Goal: Book appointment/travel/reservation

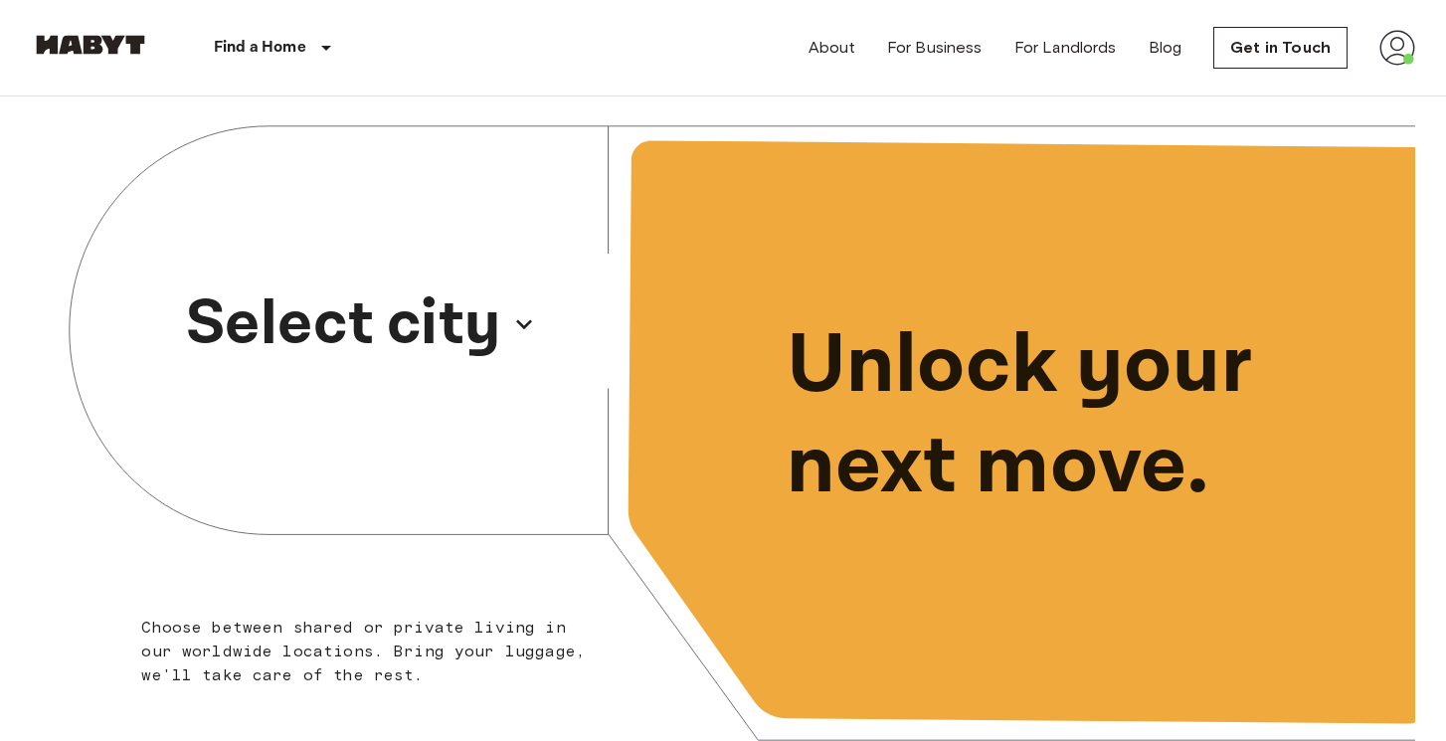
click at [317, 315] on p "Select city" at bounding box center [343, 324] width 315 height 95
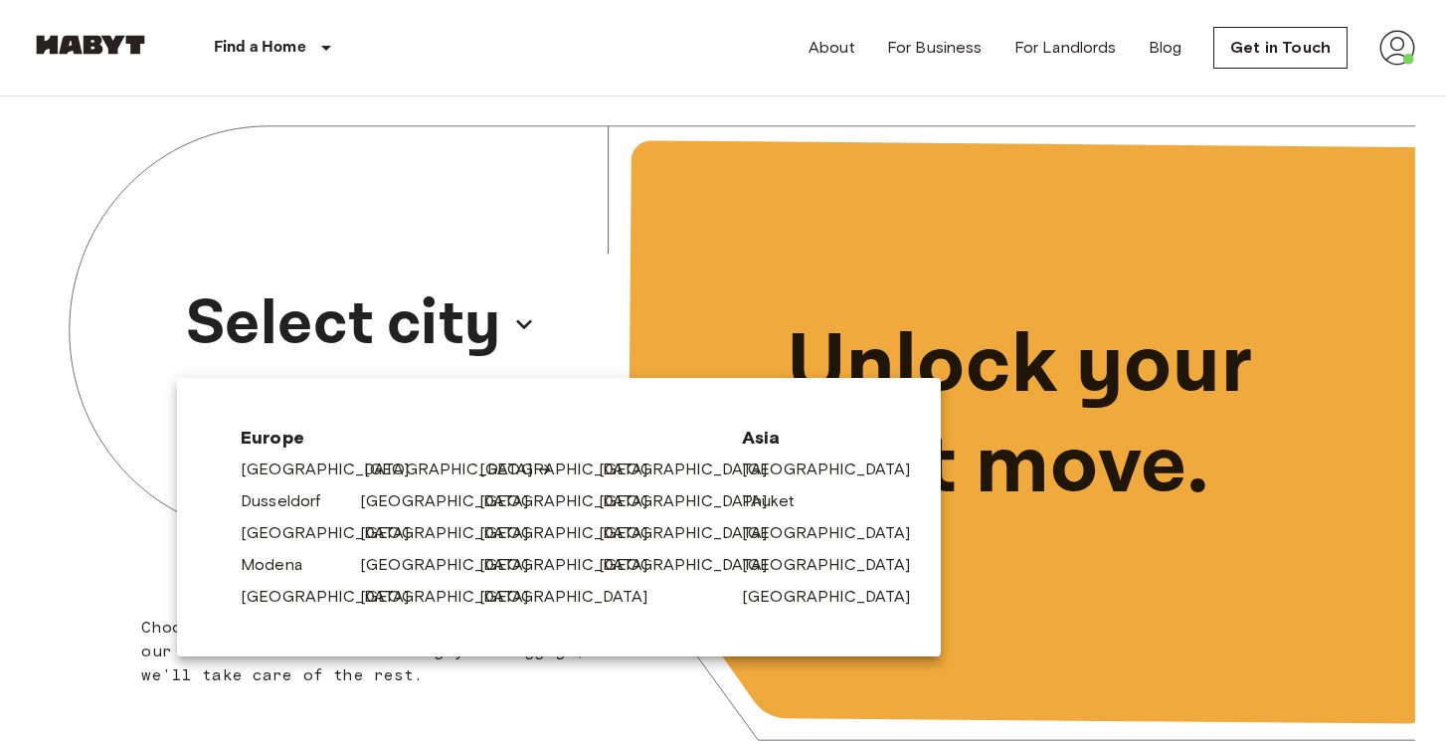
click at [373, 464] on link "[GEOGRAPHIC_DATA]" at bounding box center [458, 470] width 189 height 24
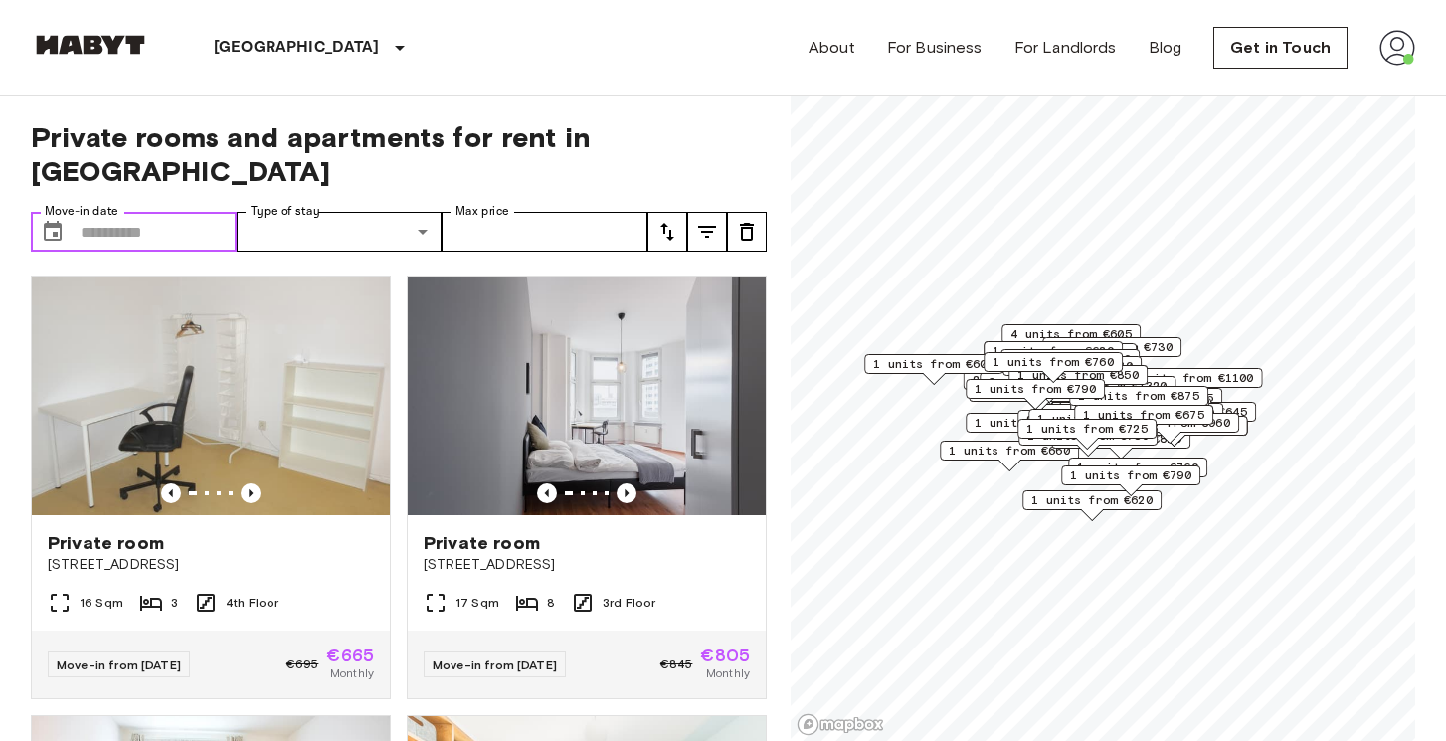
click at [127, 212] on input "Move-in date" at bounding box center [159, 232] width 156 height 40
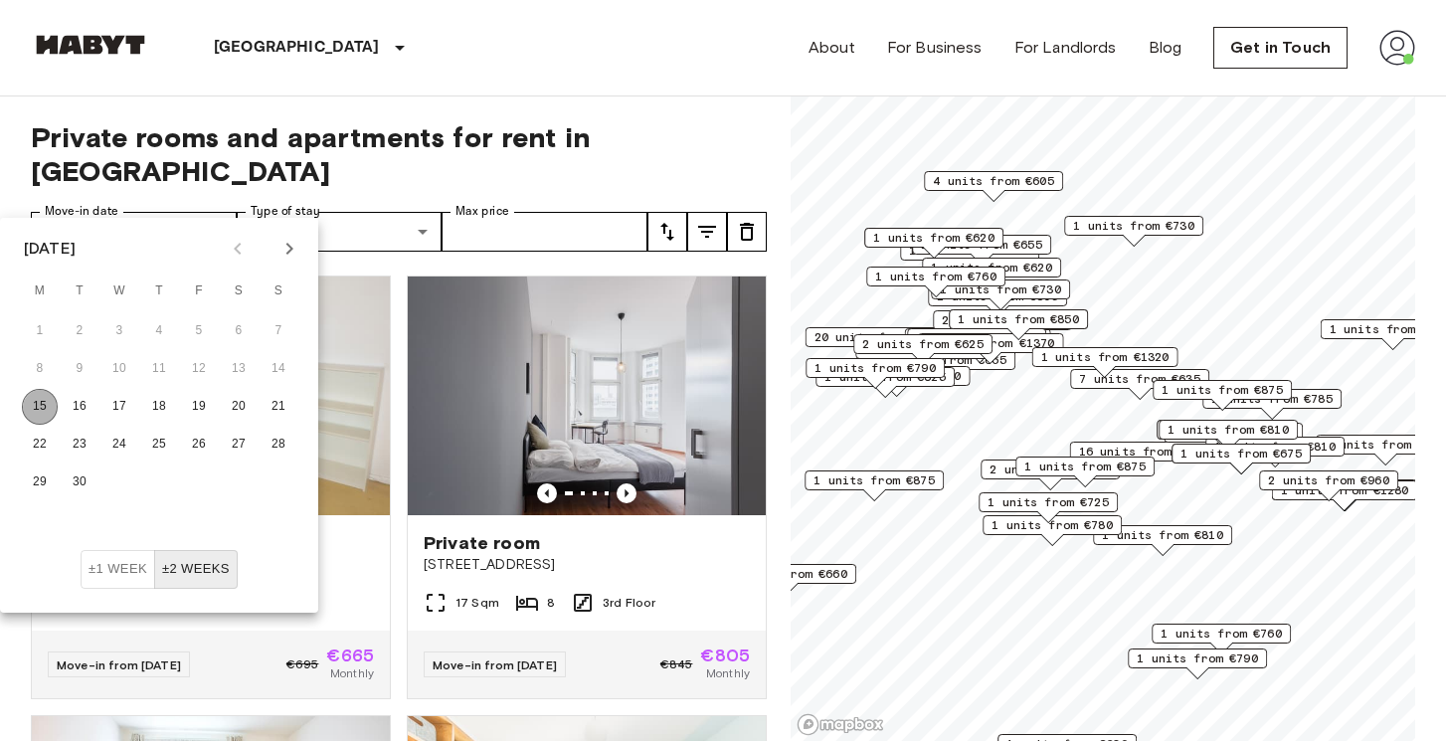
click at [47, 402] on button "15" at bounding box center [40, 407] width 36 height 36
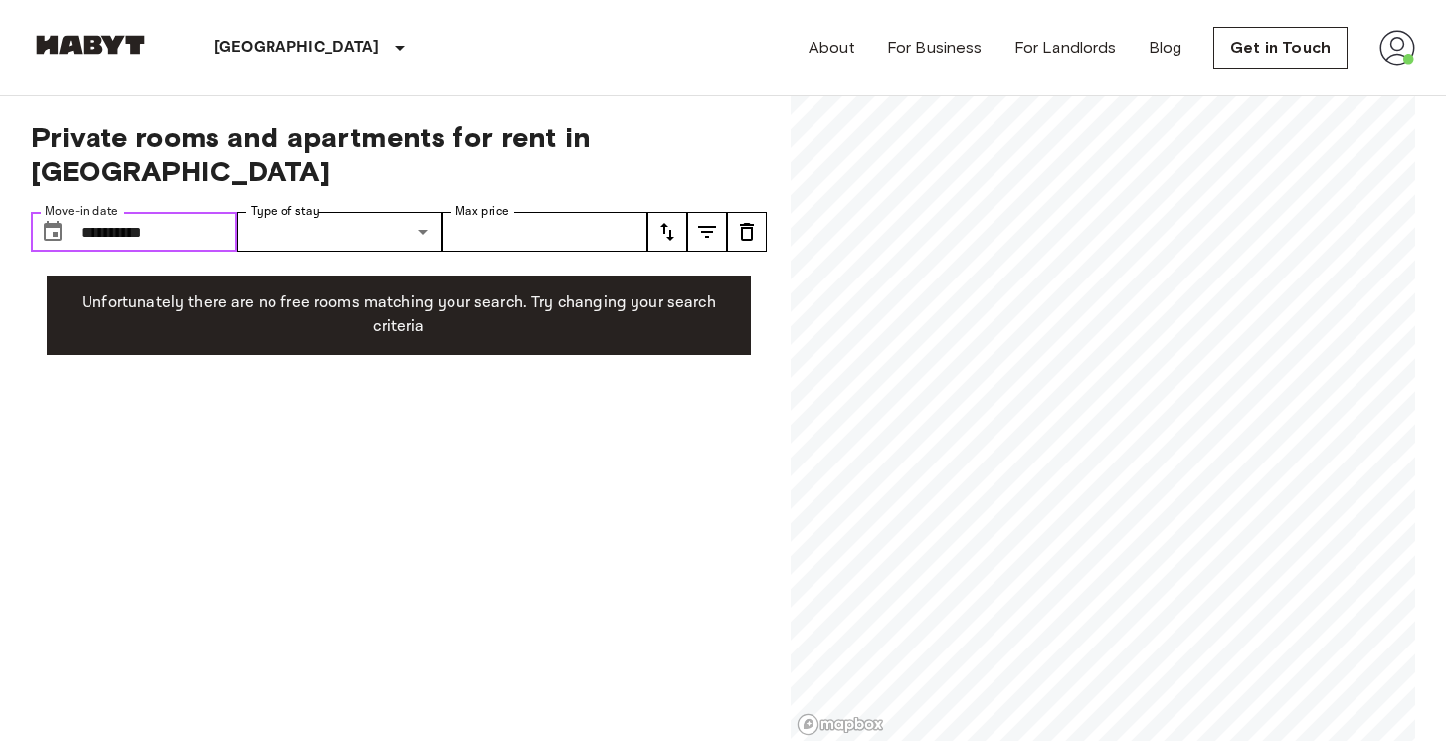
click at [207, 212] on input "**********" at bounding box center [159, 232] width 156 height 40
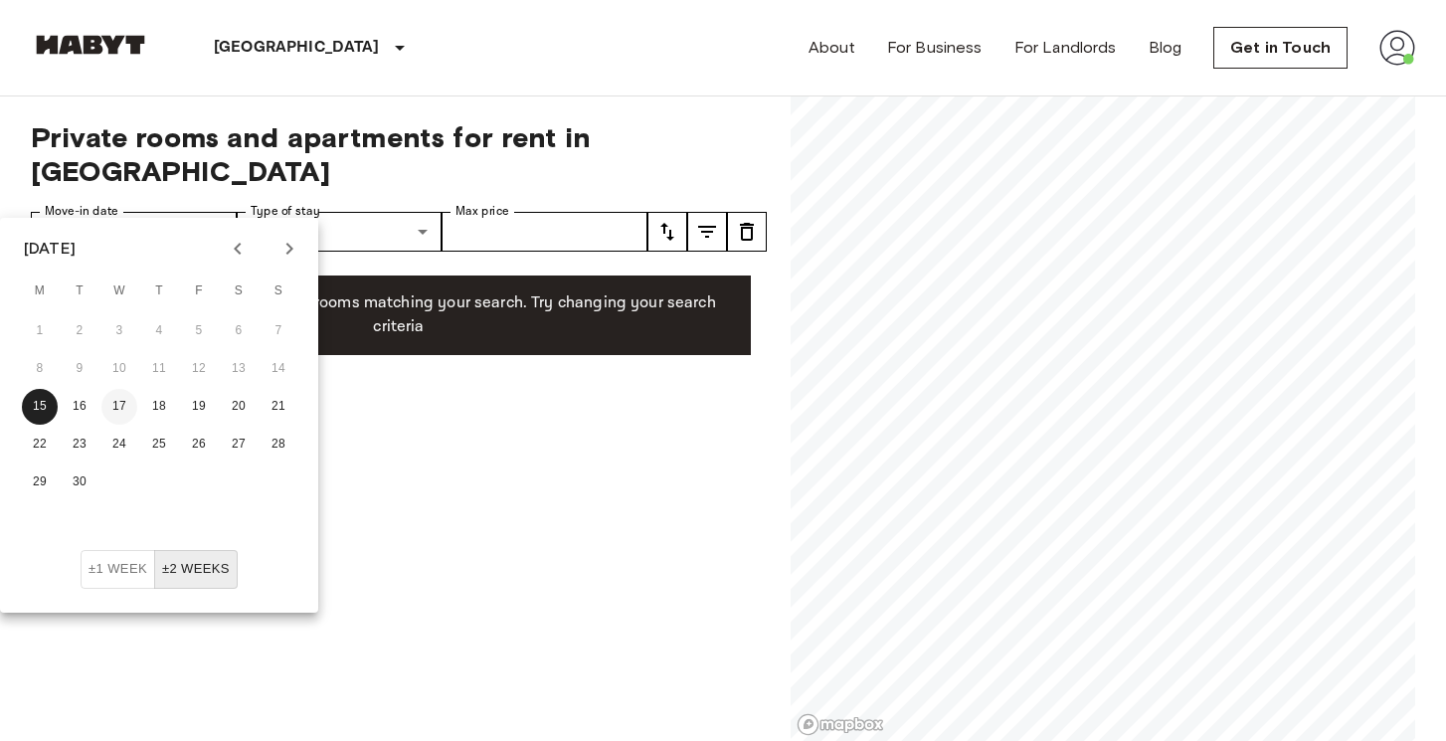
click at [118, 398] on button "17" at bounding box center [119, 407] width 36 height 36
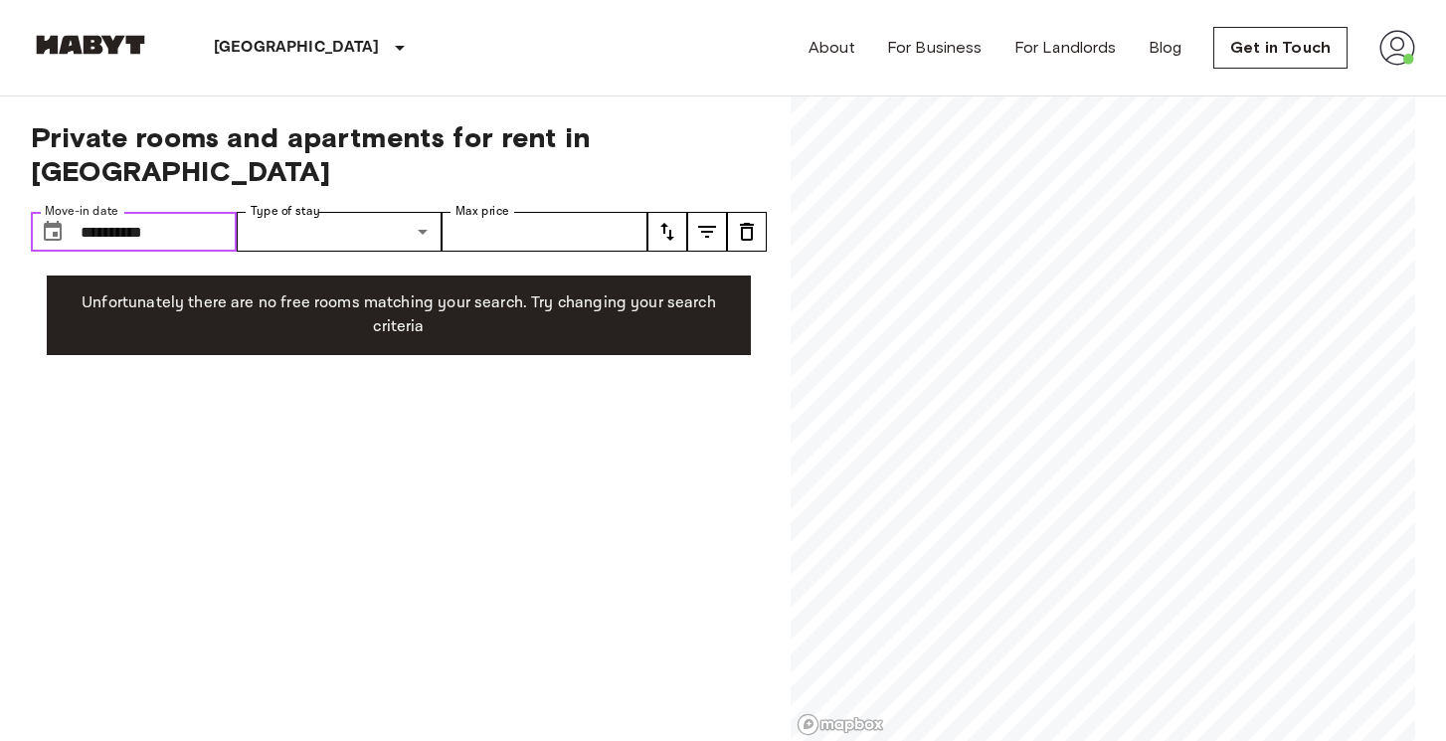
click at [198, 212] on input "**********" at bounding box center [159, 232] width 156 height 40
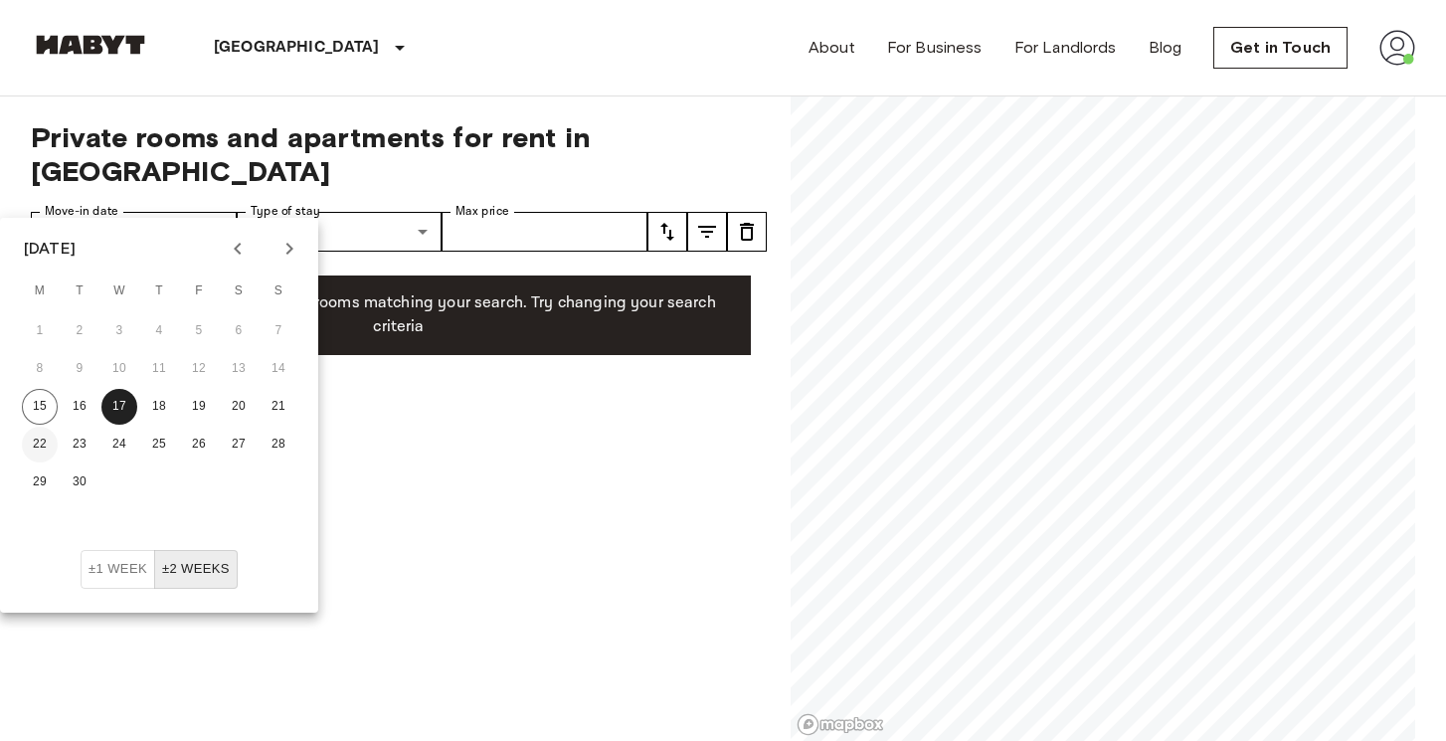
click at [42, 444] on button "22" at bounding box center [40, 445] width 36 height 36
type input "**********"
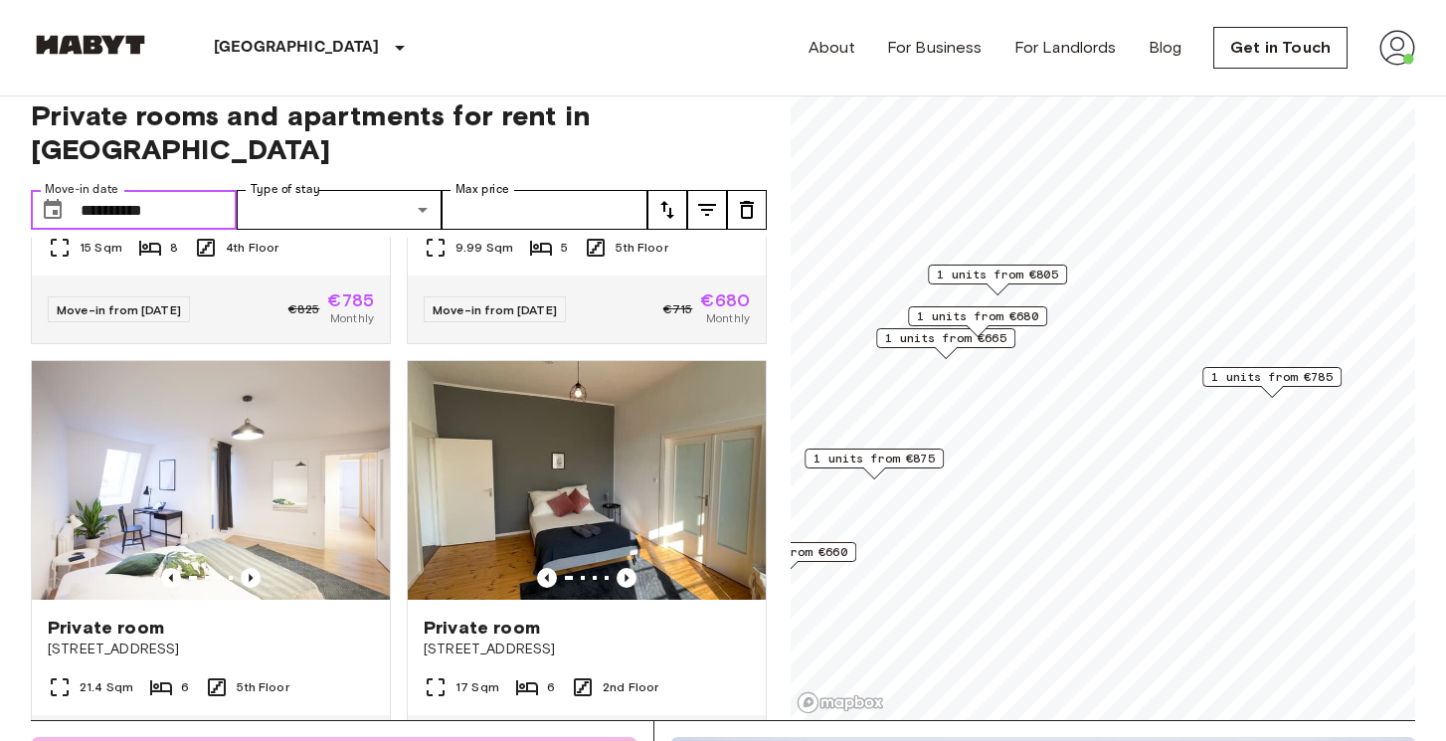
scroll to position [842, 0]
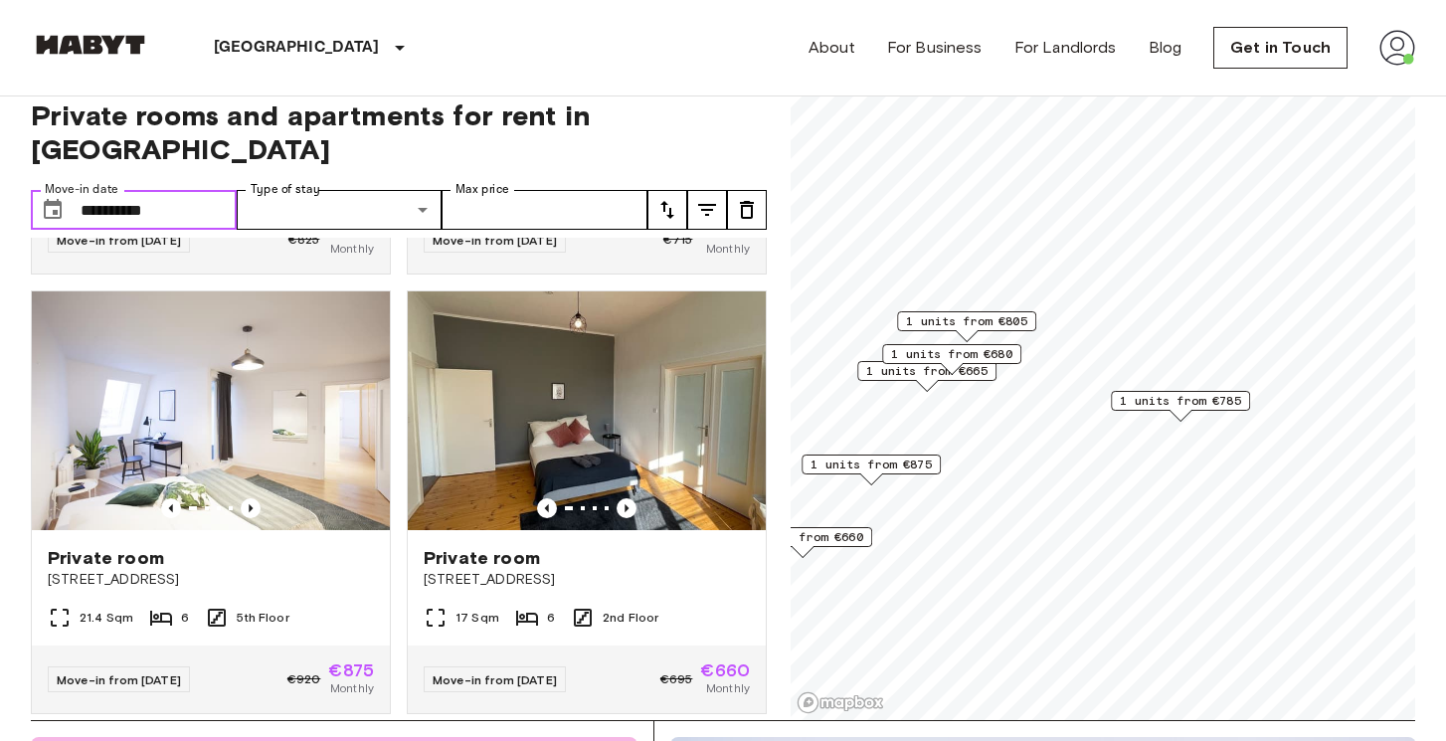
click at [897, 376] on span "1 units from €665" at bounding box center [926, 371] width 121 height 18
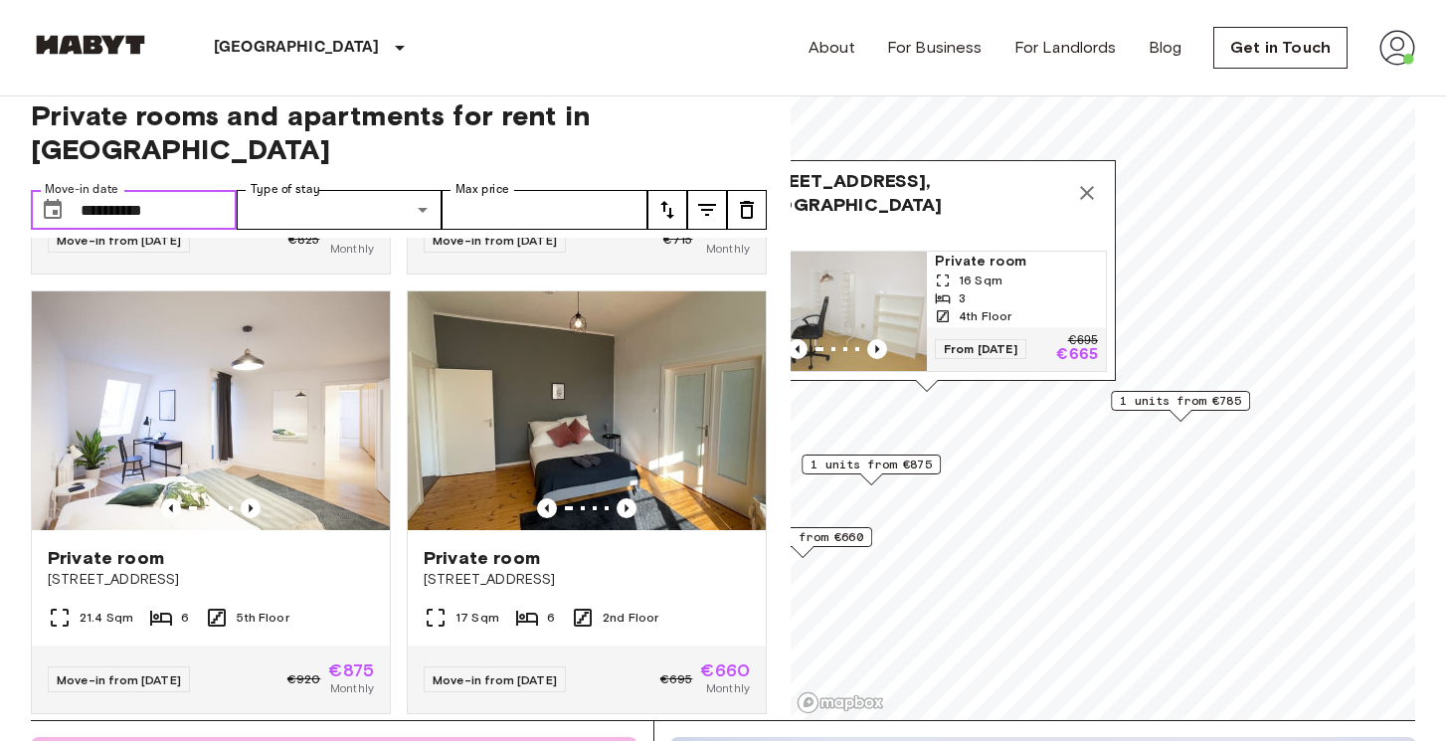
click at [1082, 197] on icon "Map marker" at bounding box center [1087, 193] width 24 height 24
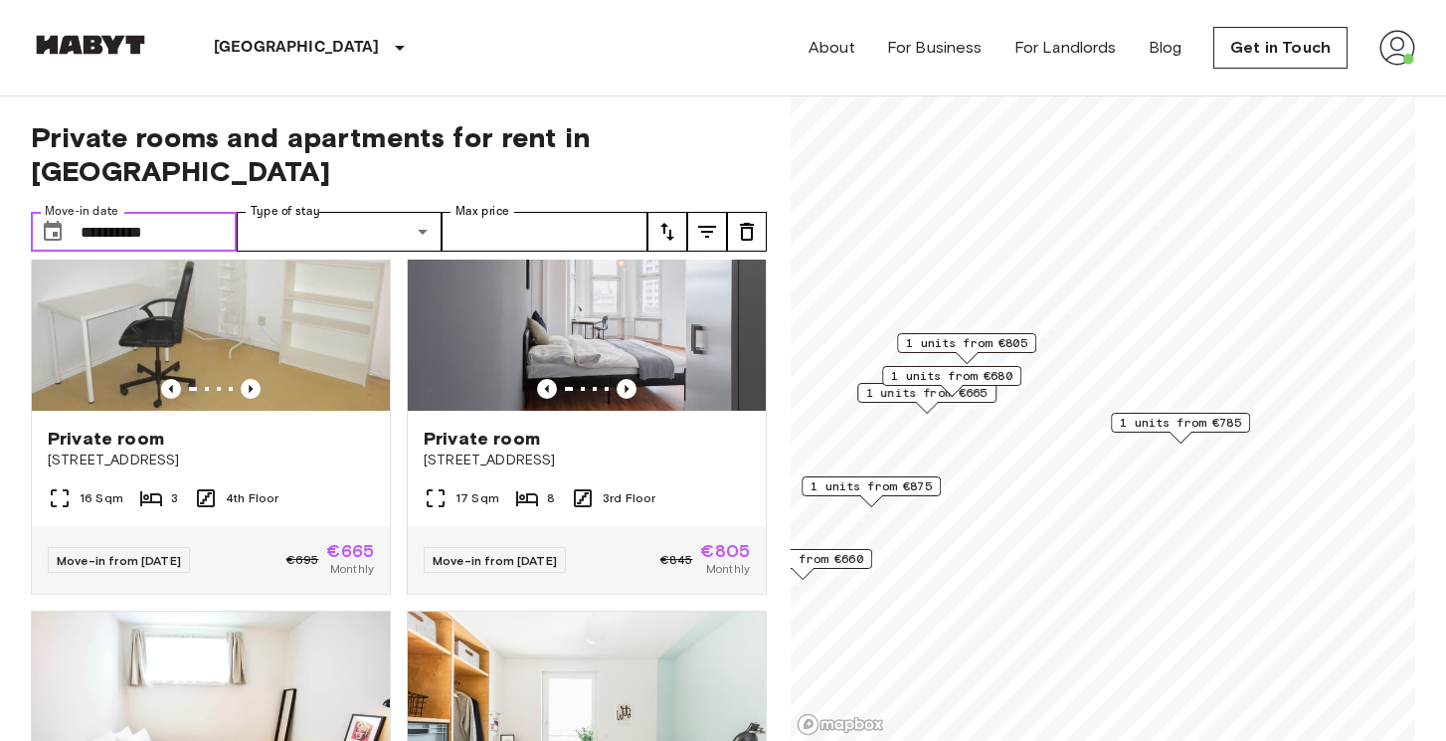
scroll to position [28, 0]
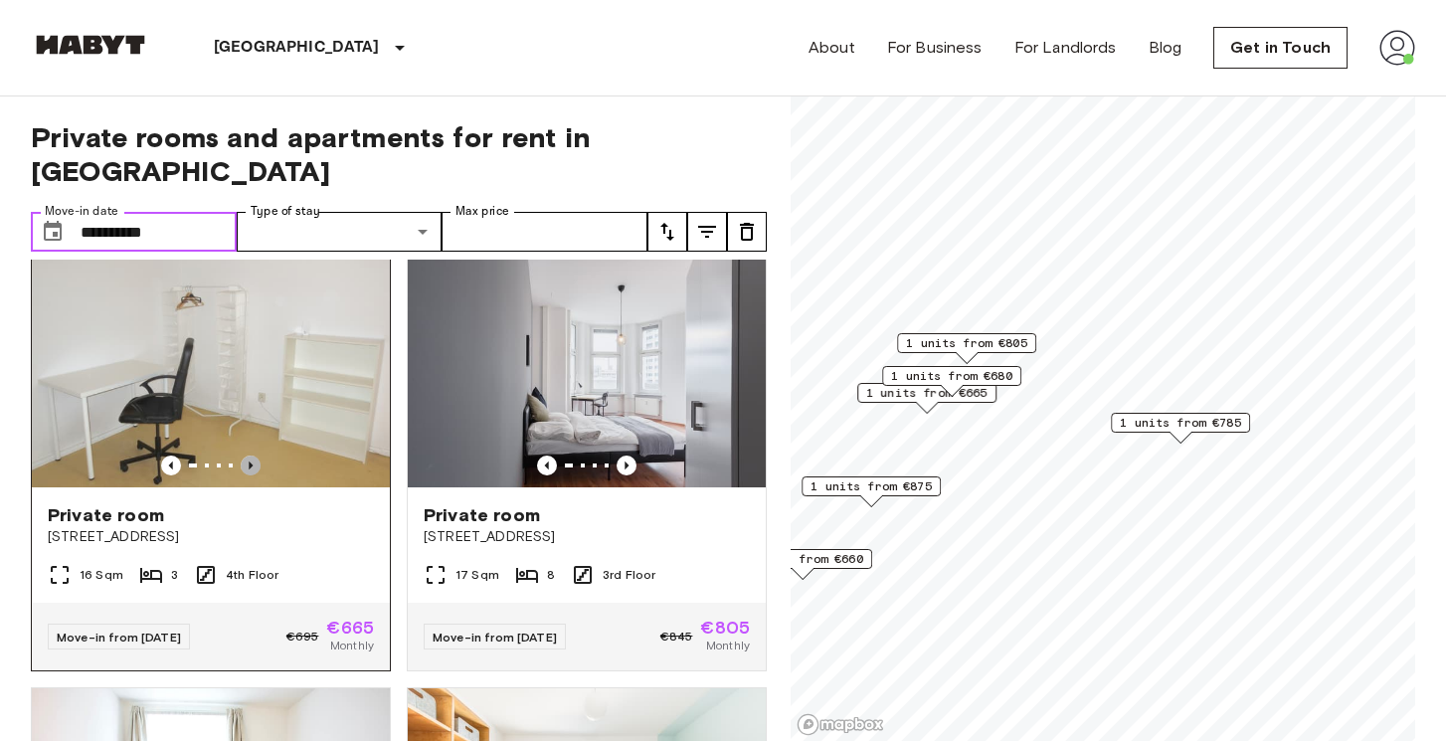
click at [254, 456] on icon "Previous image" at bounding box center [251, 466] width 20 height 20
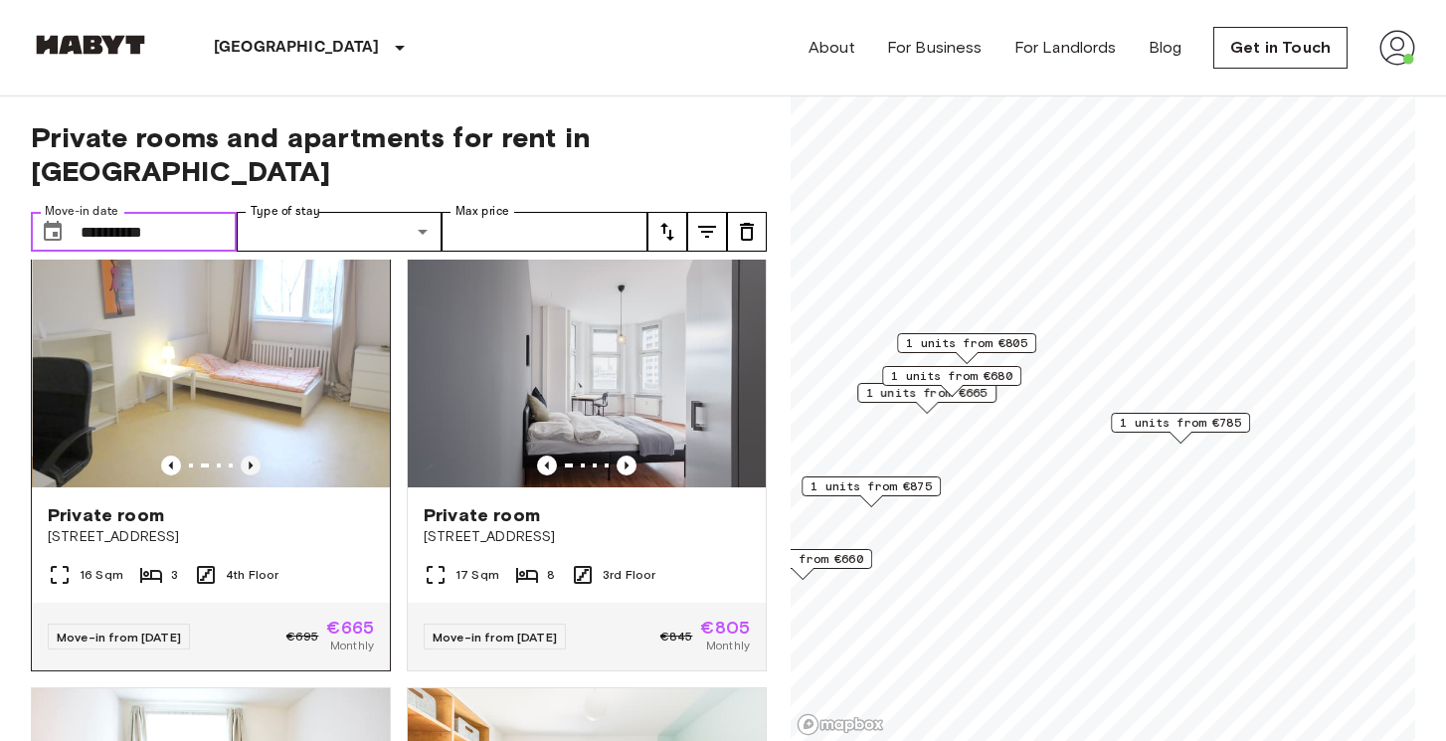
click at [254, 456] on icon "Previous image" at bounding box center [251, 466] width 20 height 20
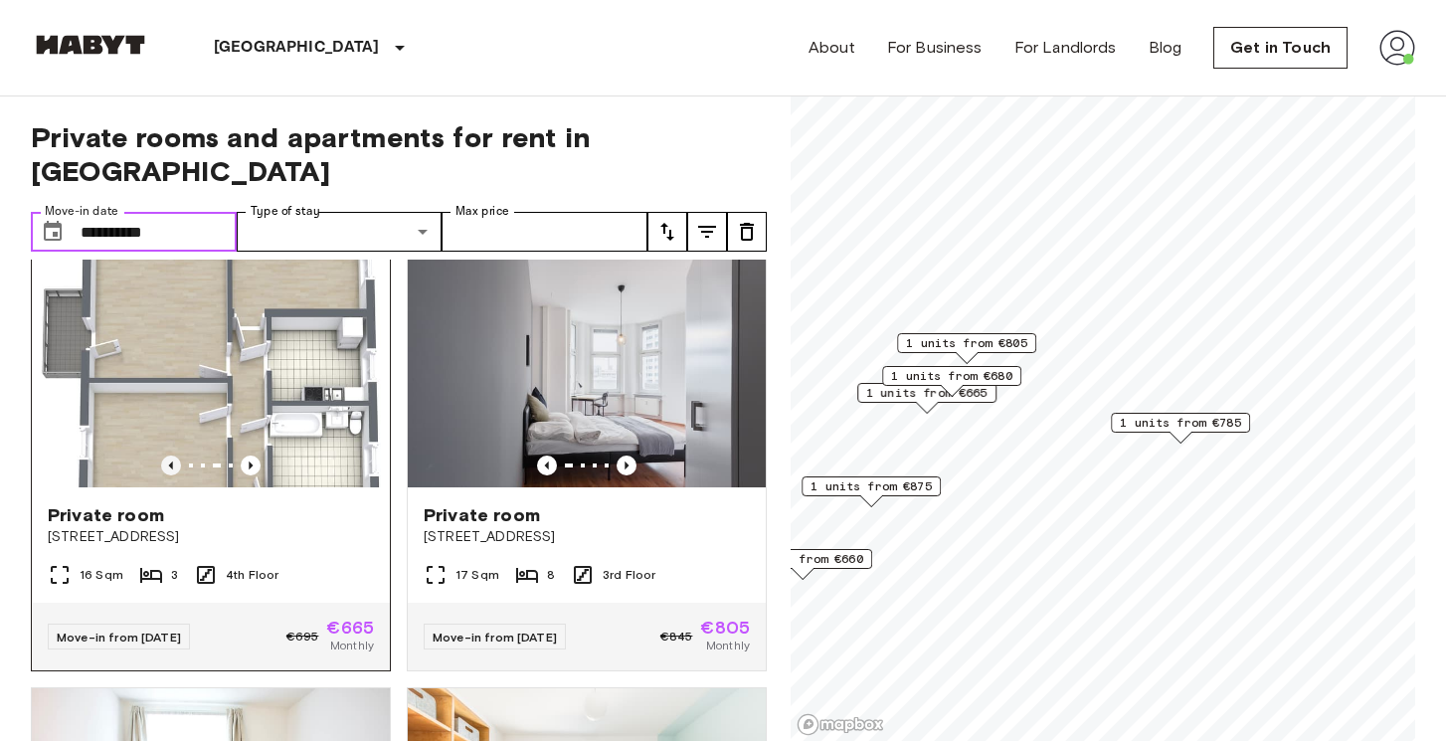
click at [167, 456] on icon "Previous image" at bounding box center [171, 466] width 20 height 20
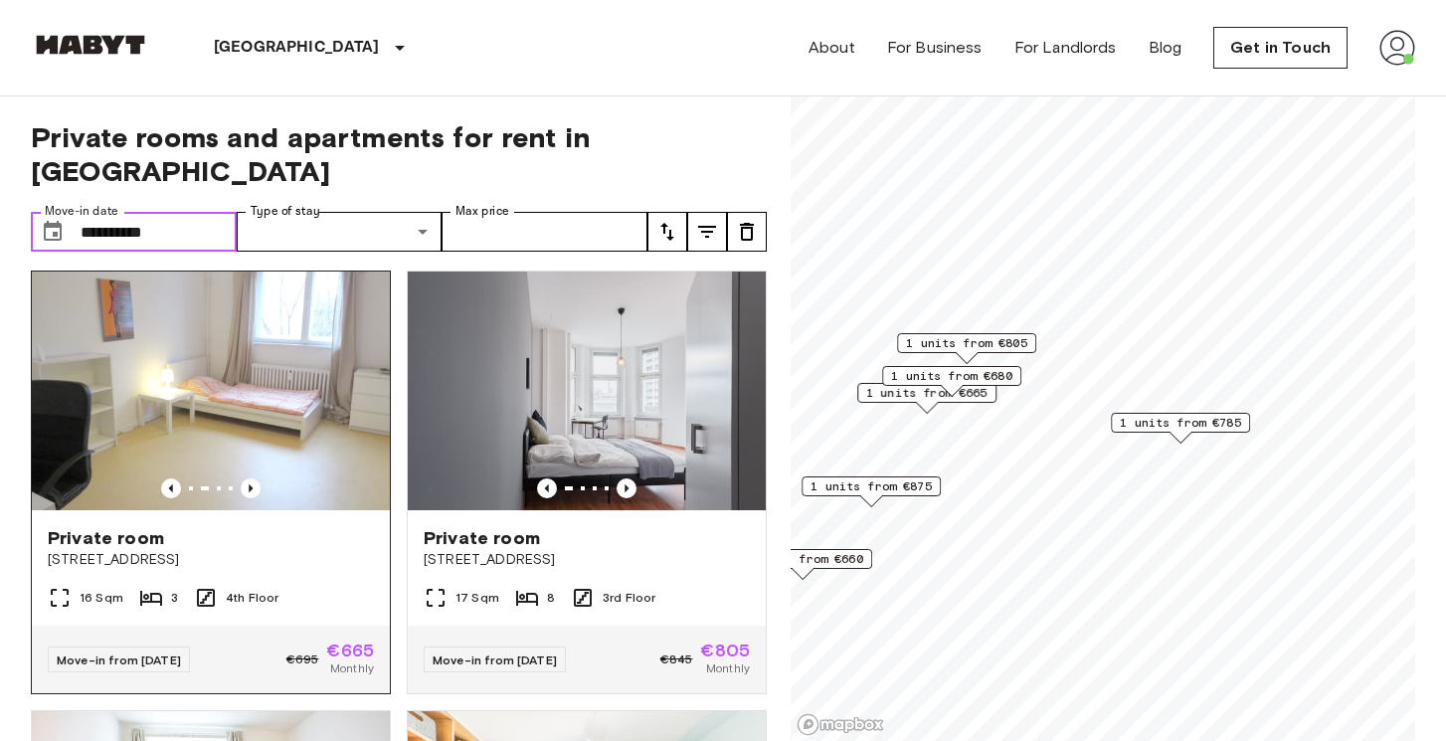
scroll to position [0, 0]
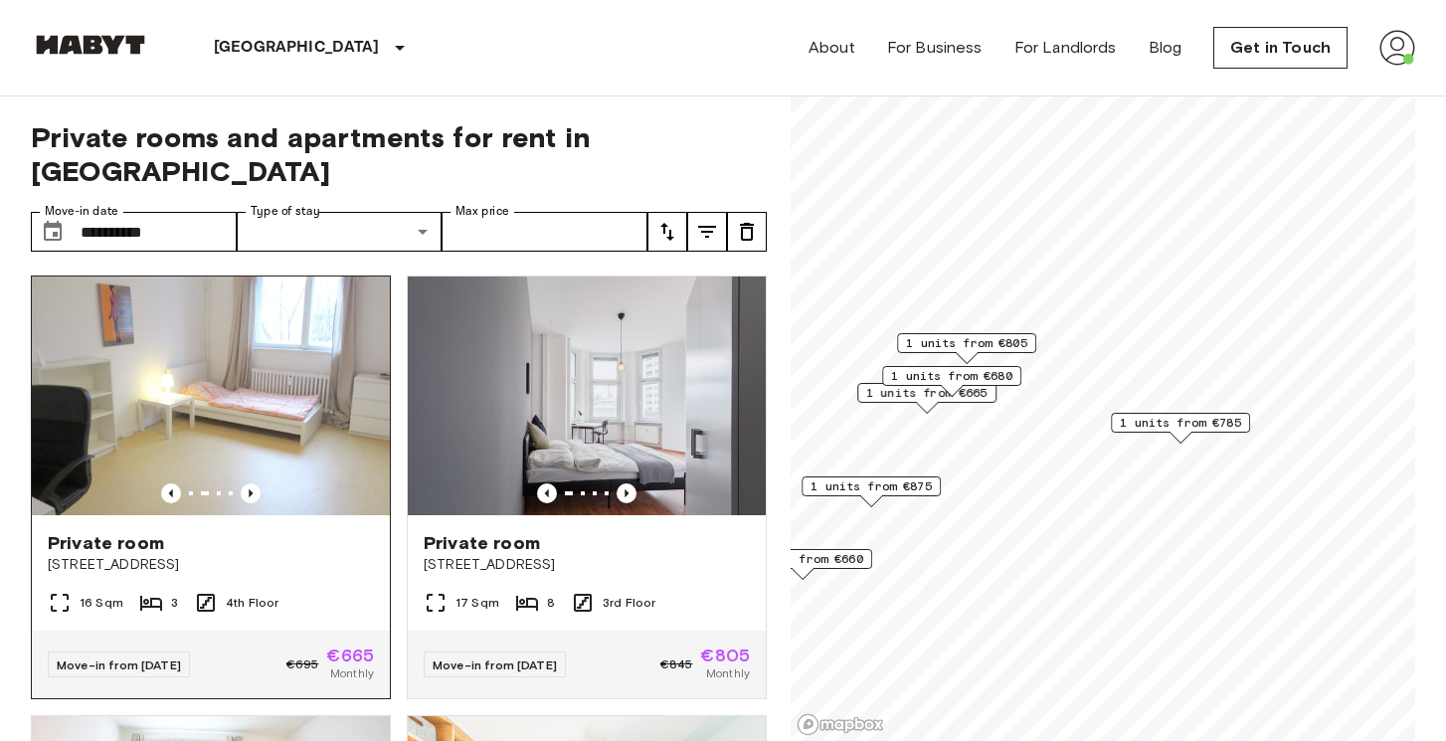
click at [330, 531] on div "Private room" at bounding box center [211, 543] width 326 height 24
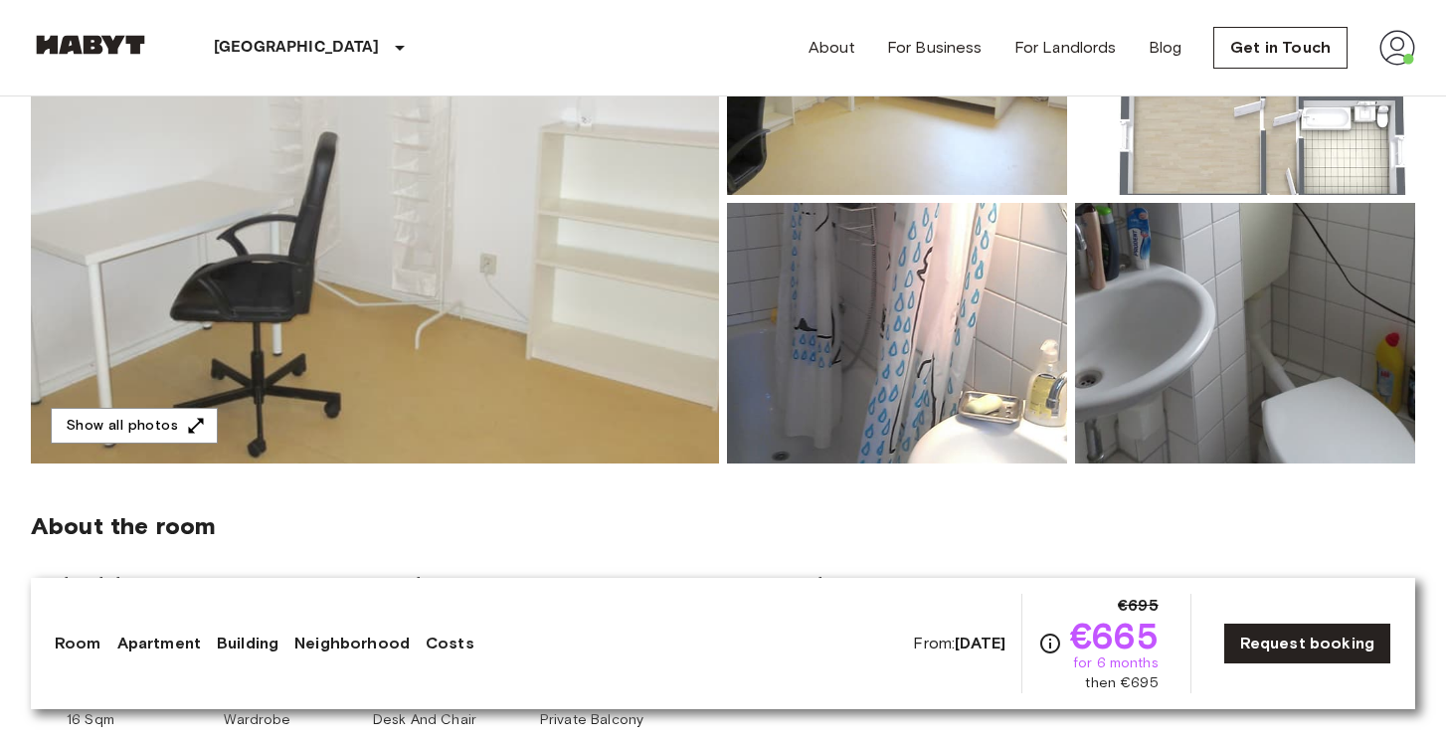
scroll to position [344, 0]
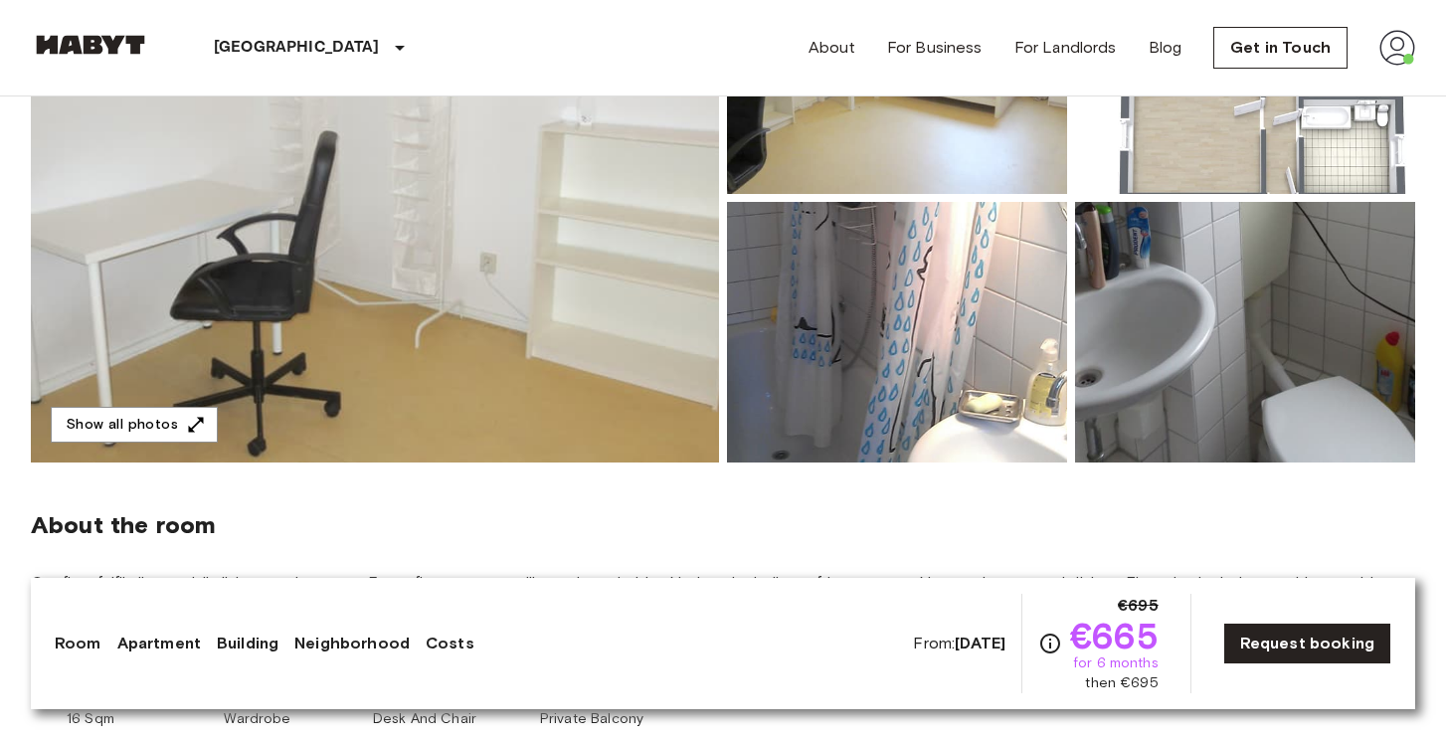
click at [888, 342] on img at bounding box center [897, 332] width 340 height 261
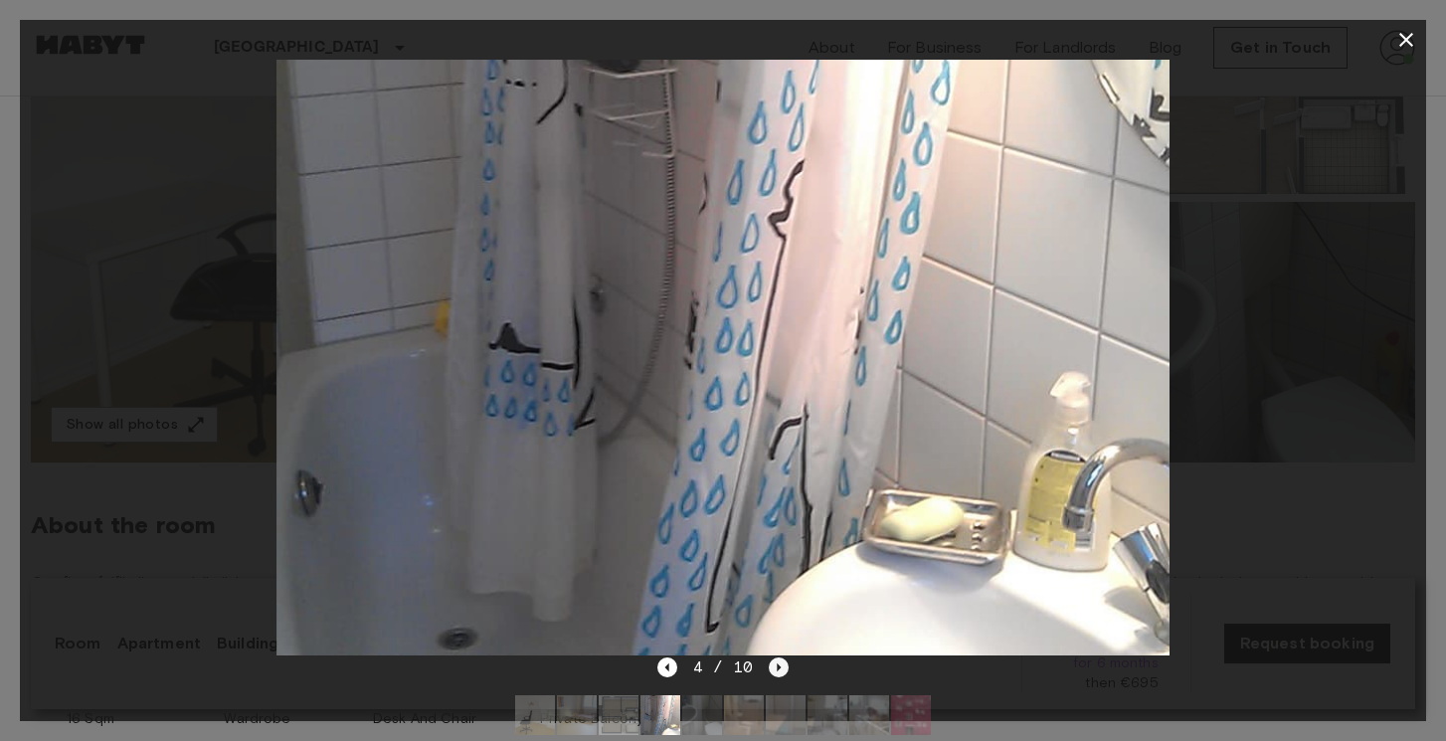
click at [779, 671] on icon "Next image" at bounding box center [779, 667] width 20 height 20
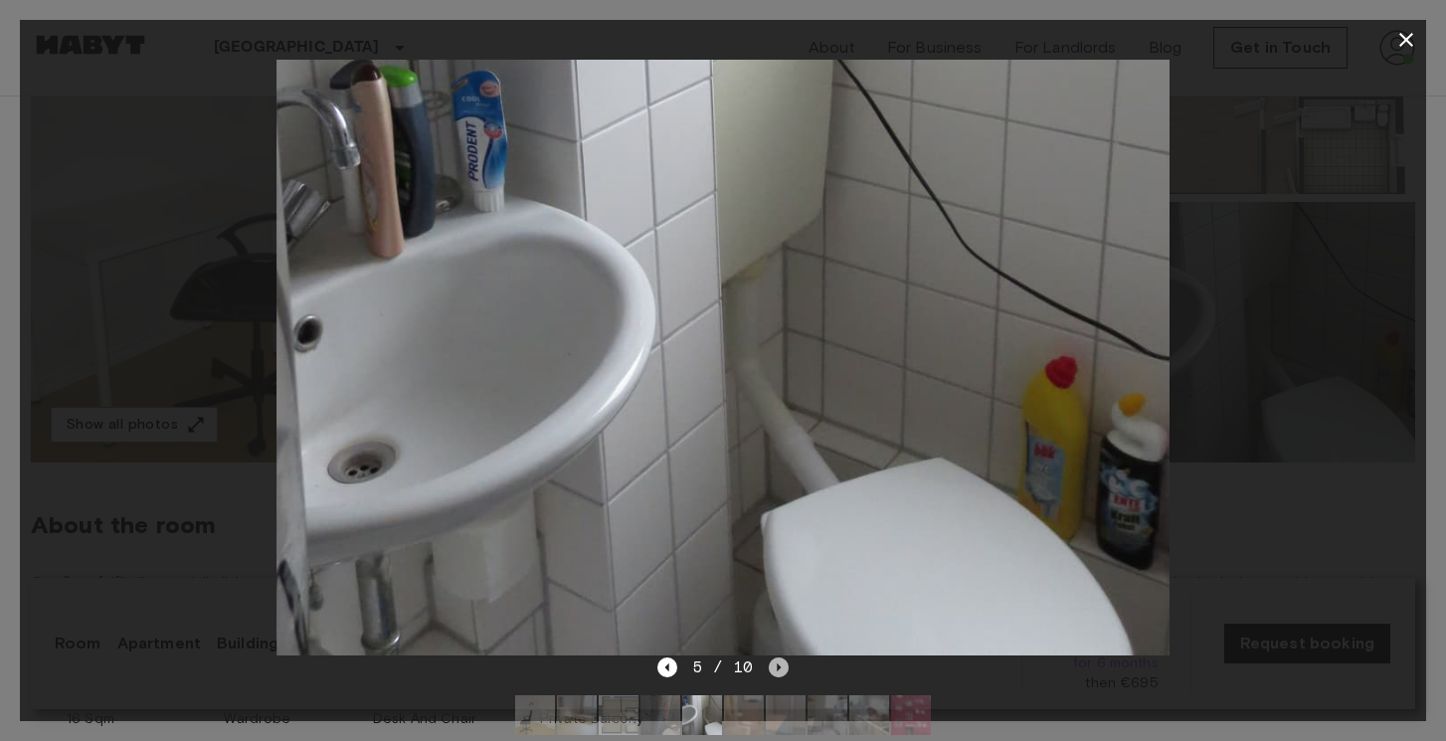
click at [779, 671] on icon "Next image" at bounding box center [779, 667] width 20 height 20
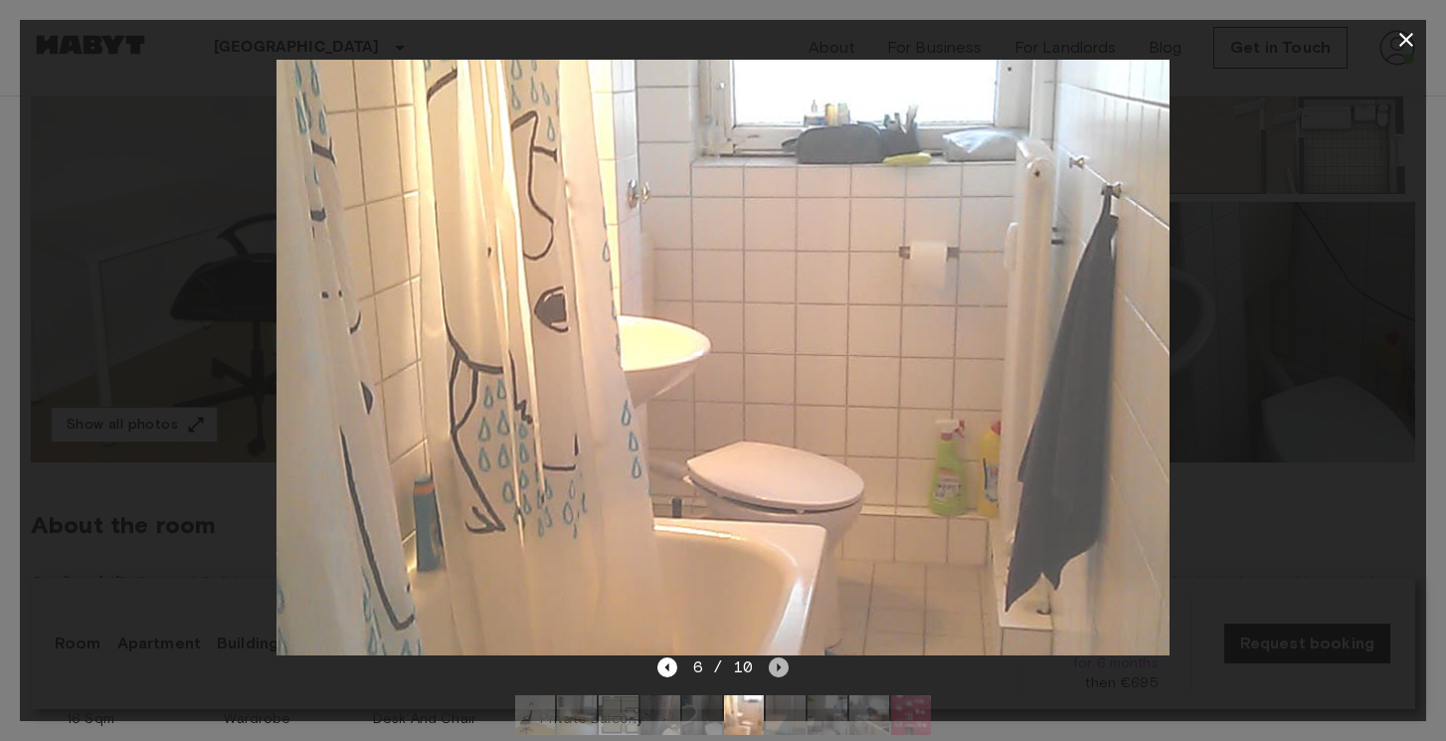
click at [779, 671] on icon "Next image" at bounding box center [779, 667] width 20 height 20
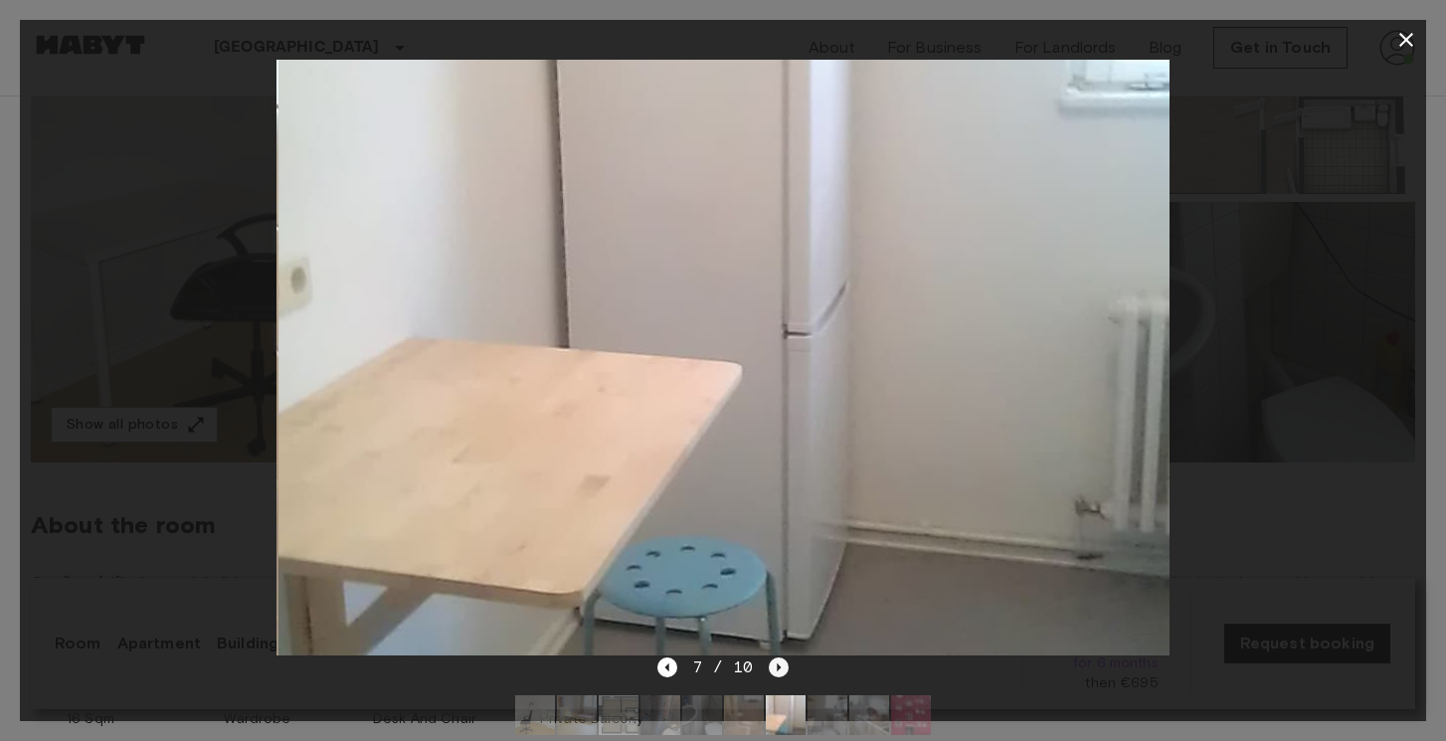
click at [779, 670] on icon "Next image" at bounding box center [779, 667] width 20 height 20
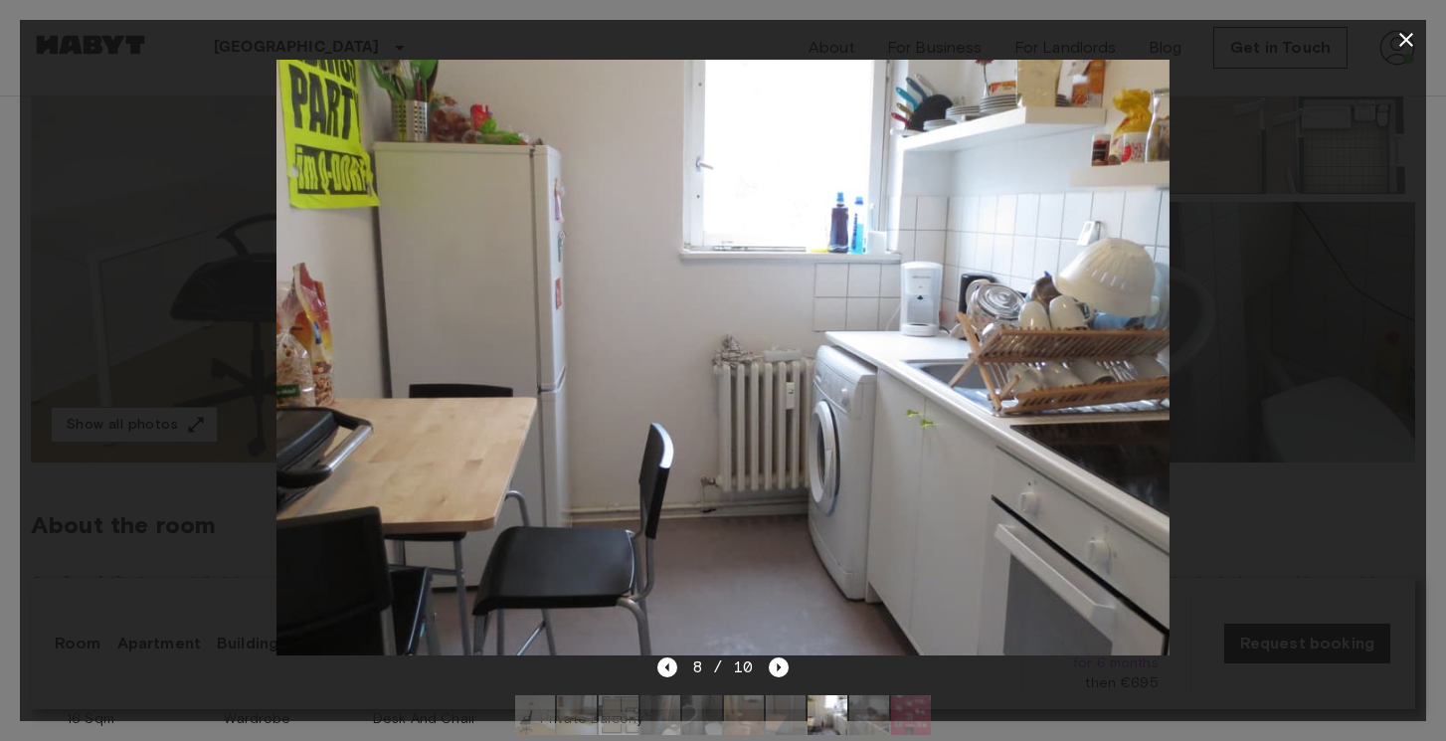
click at [1412, 32] on icon "button" at bounding box center [1406, 40] width 24 height 24
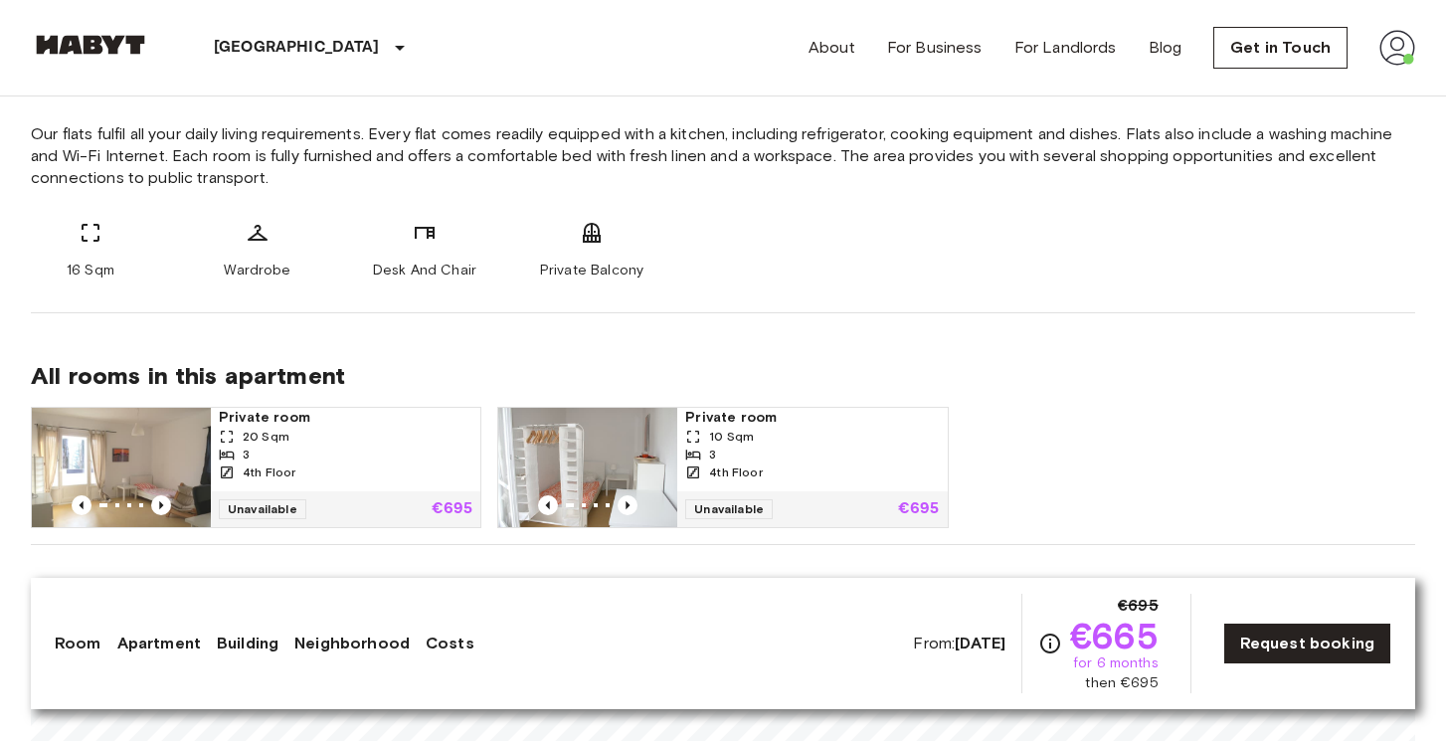
scroll to position [1003, 0]
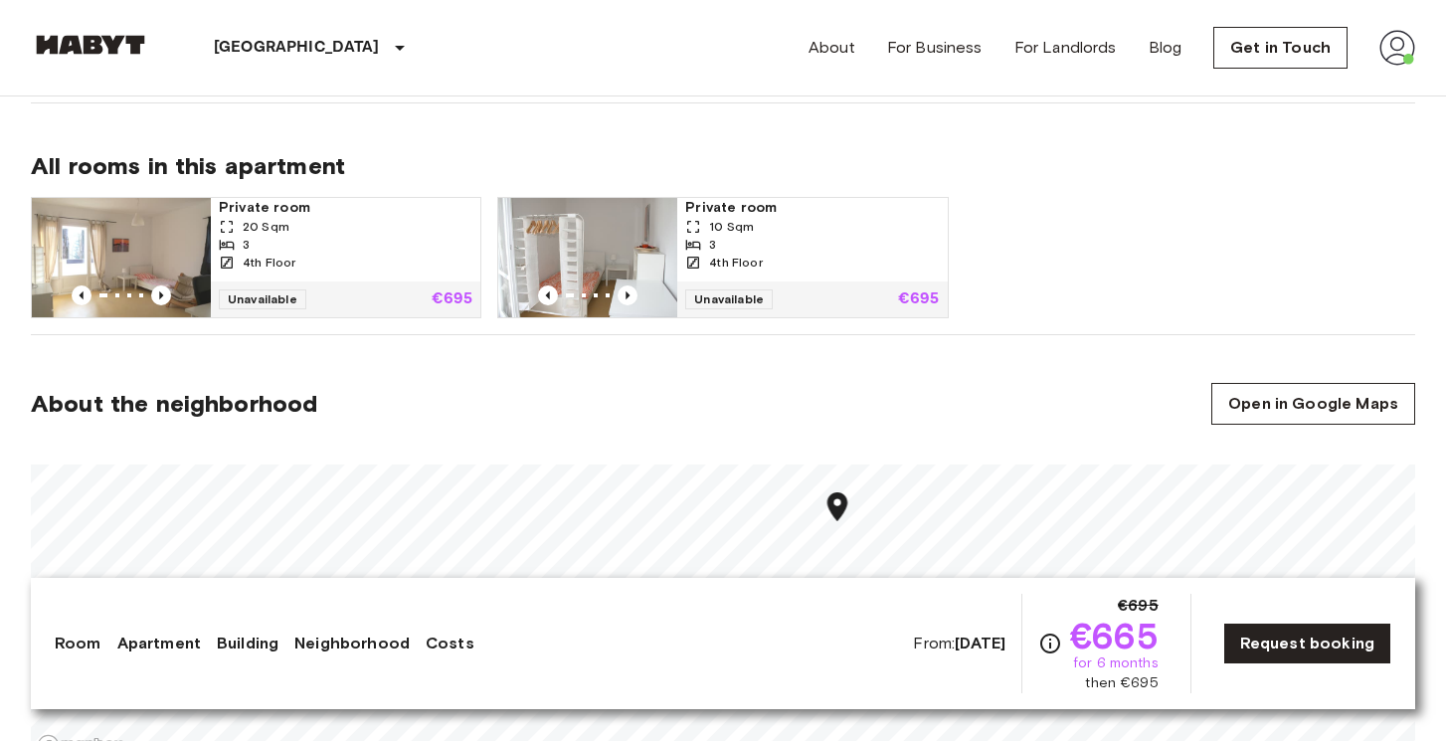
click at [92, 42] on img at bounding box center [90, 45] width 119 height 20
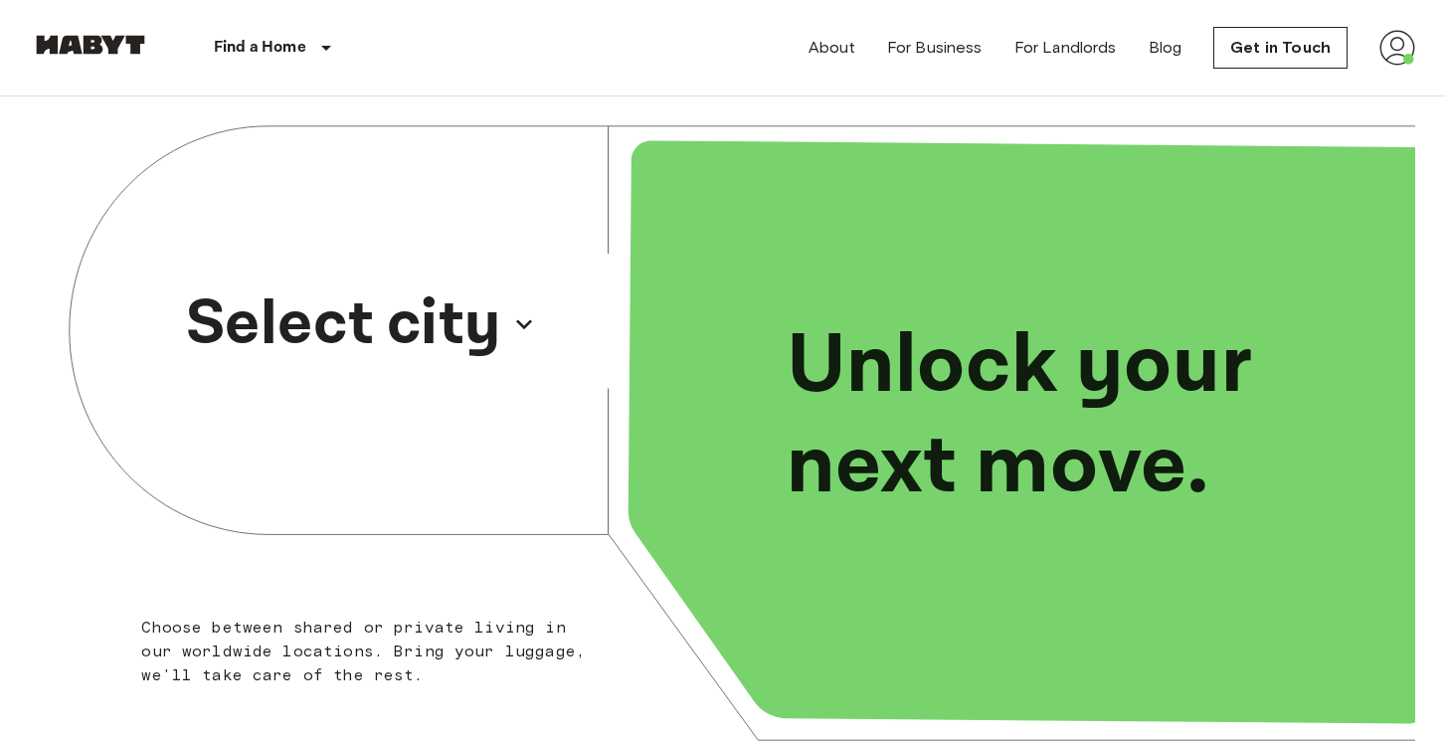
click at [493, 331] on p "Select city" at bounding box center [343, 324] width 315 height 95
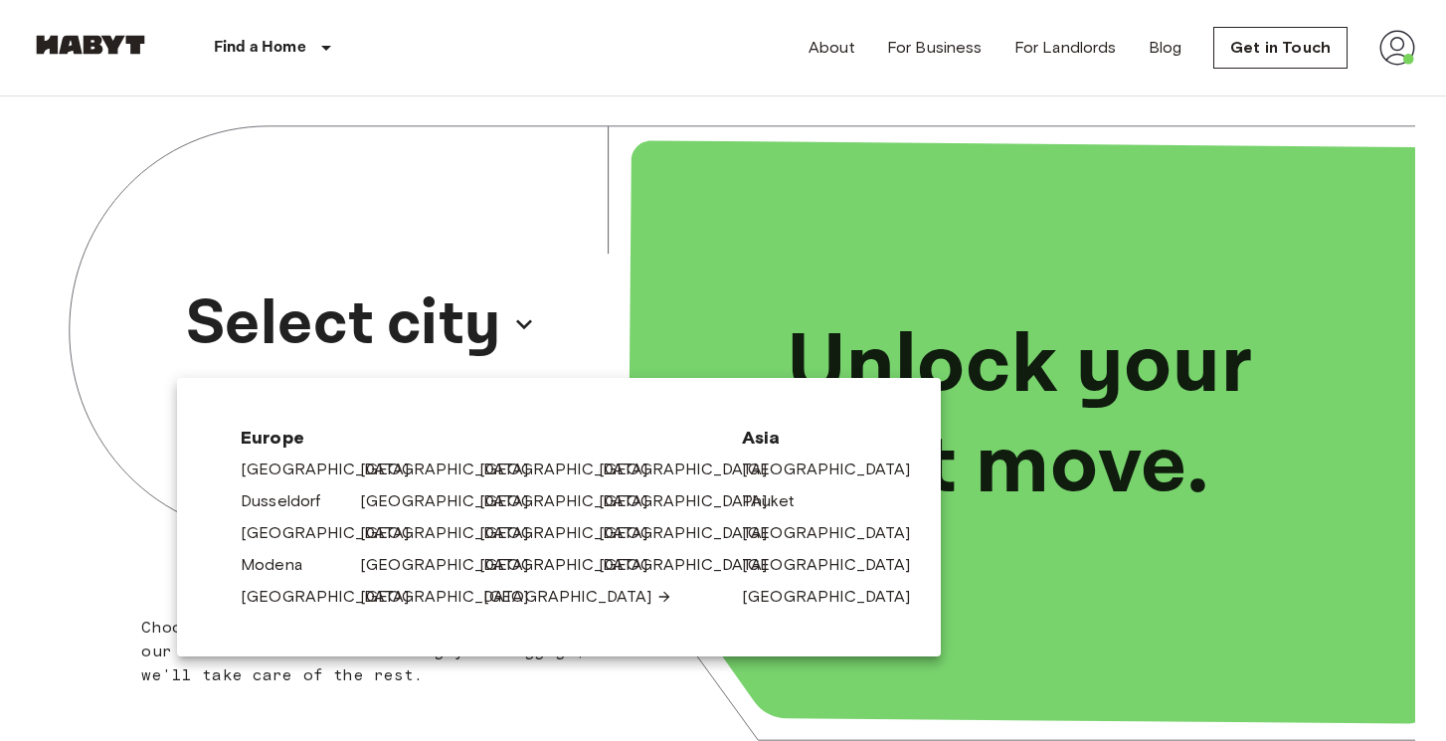
click at [494, 598] on link "[GEOGRAPHIC_DATA]" at bounding box center [577, 597] width 189 height 24
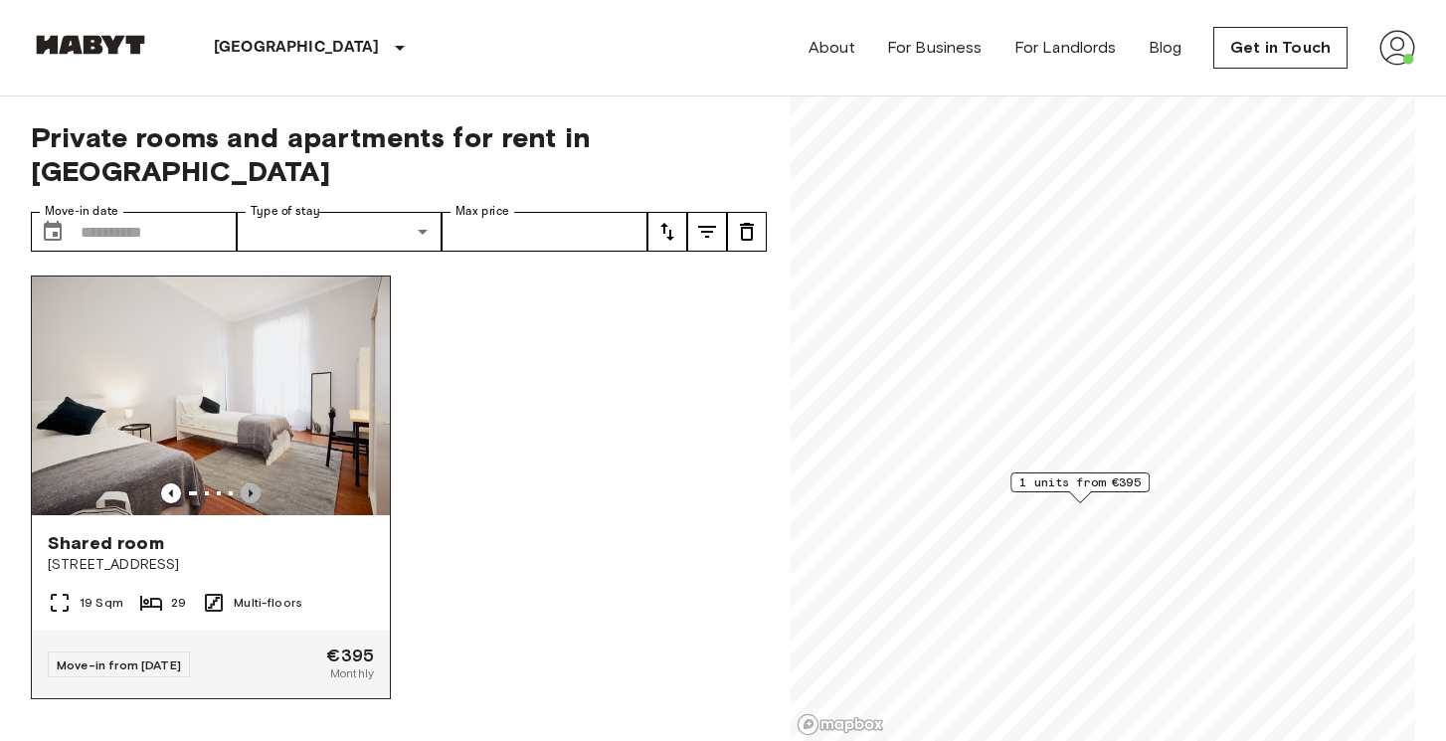
click at [250, 489] on icon "Previous image" at bounding box center [251, 493] width 4 height 8
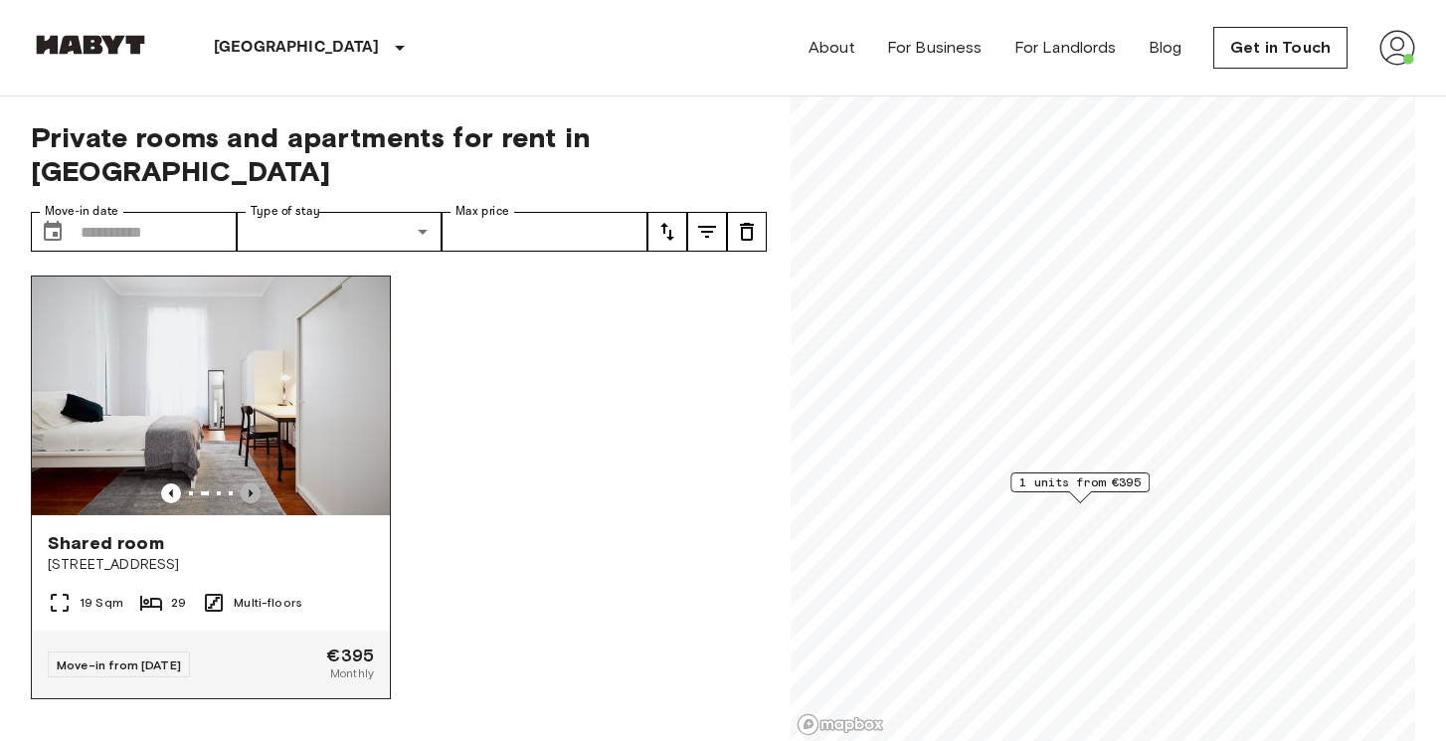
click at [250, 489] on icon "Previous image" at bounding box center [251, 493] width 4 height 8
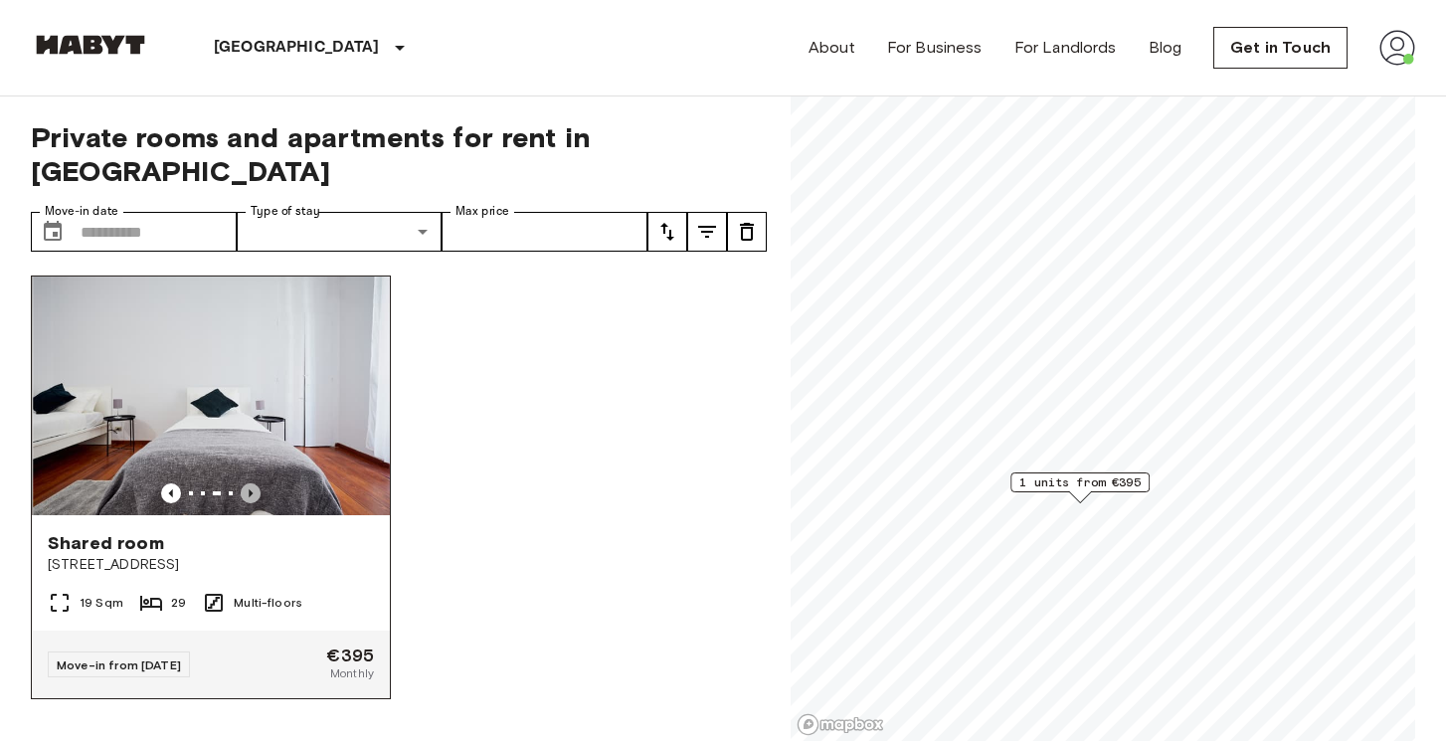
click at [250, 489] on icon "Previous image" at bounding box center [251, 493] width 4 height 8
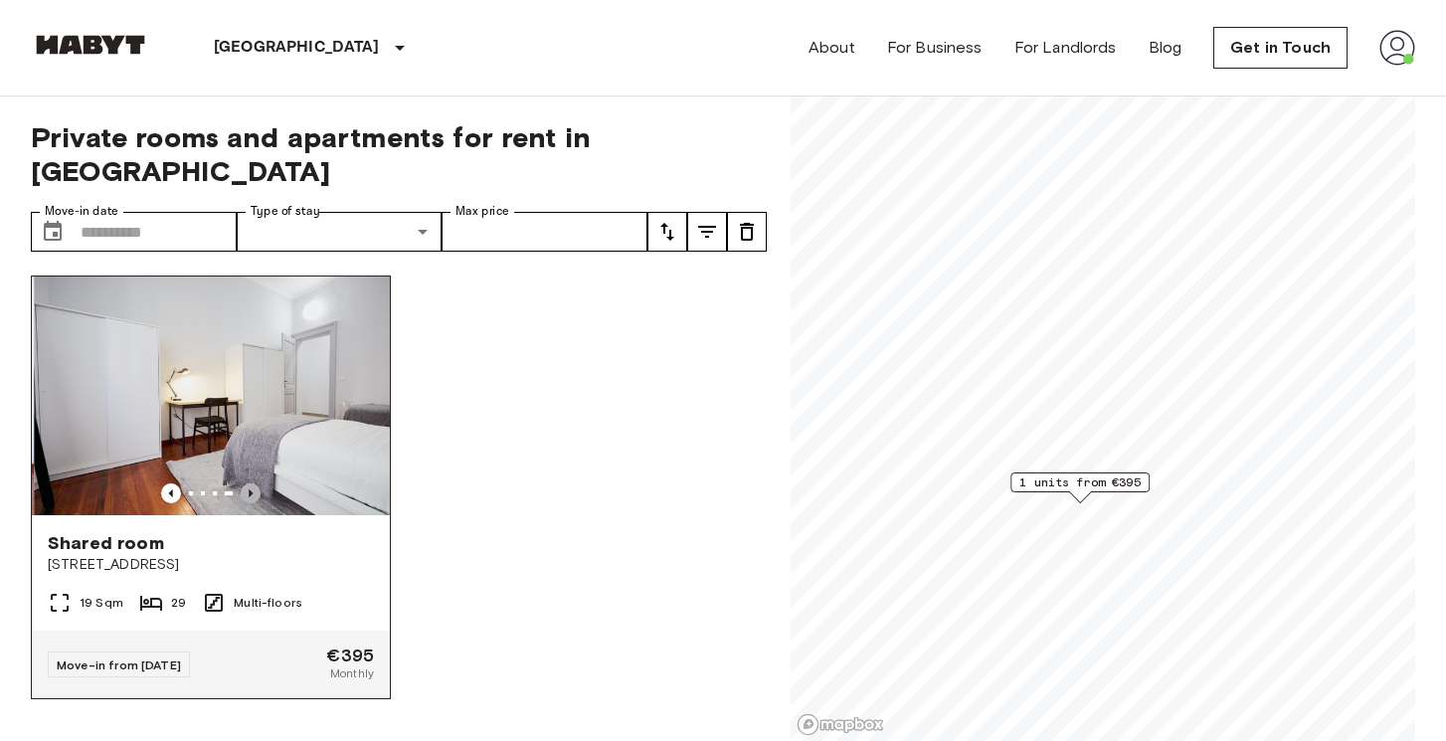
click at [250, 489] on icon "Previous image" at bounding box center [251, 493] width 4 height 8
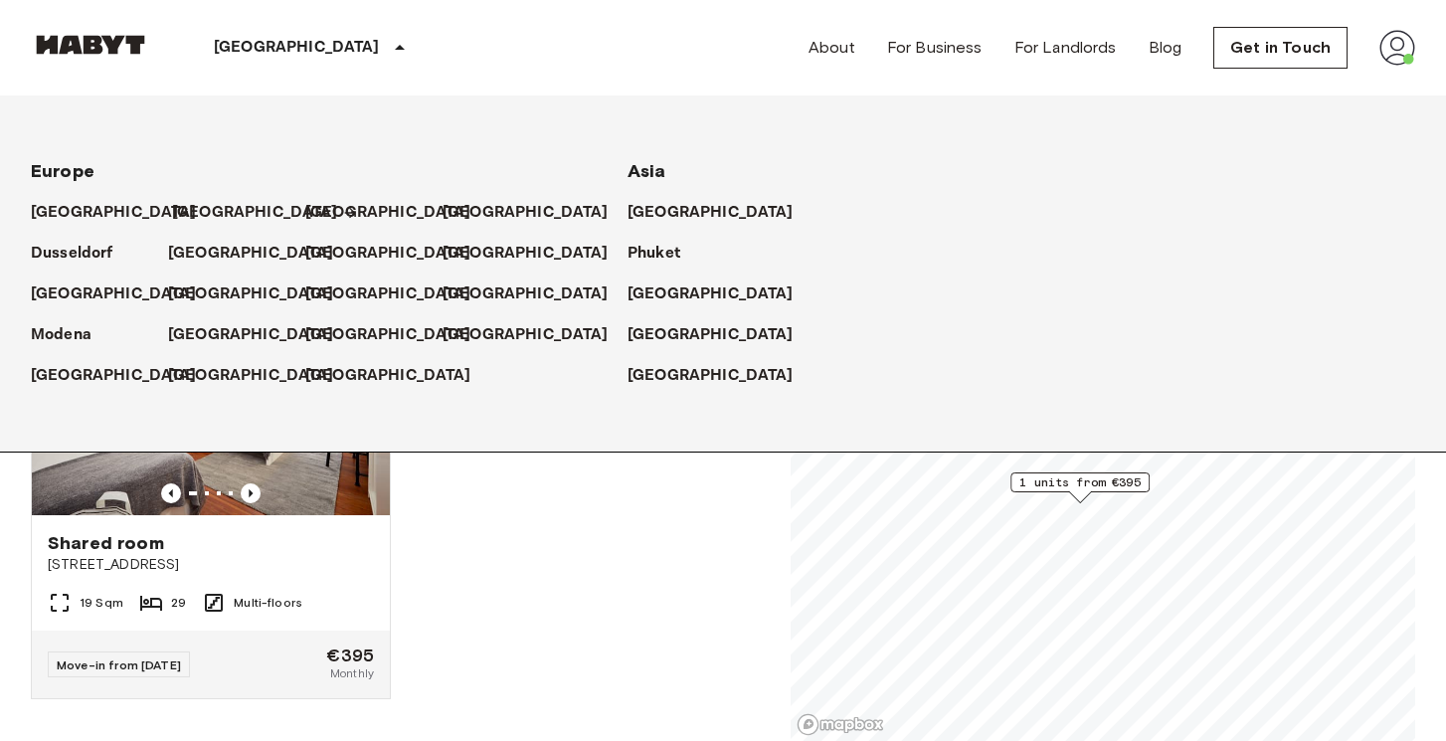
click at [173, 212] on p "[GEOGRAPHIC_DATA]" at bounding box center [255, 213] width 166 height 24
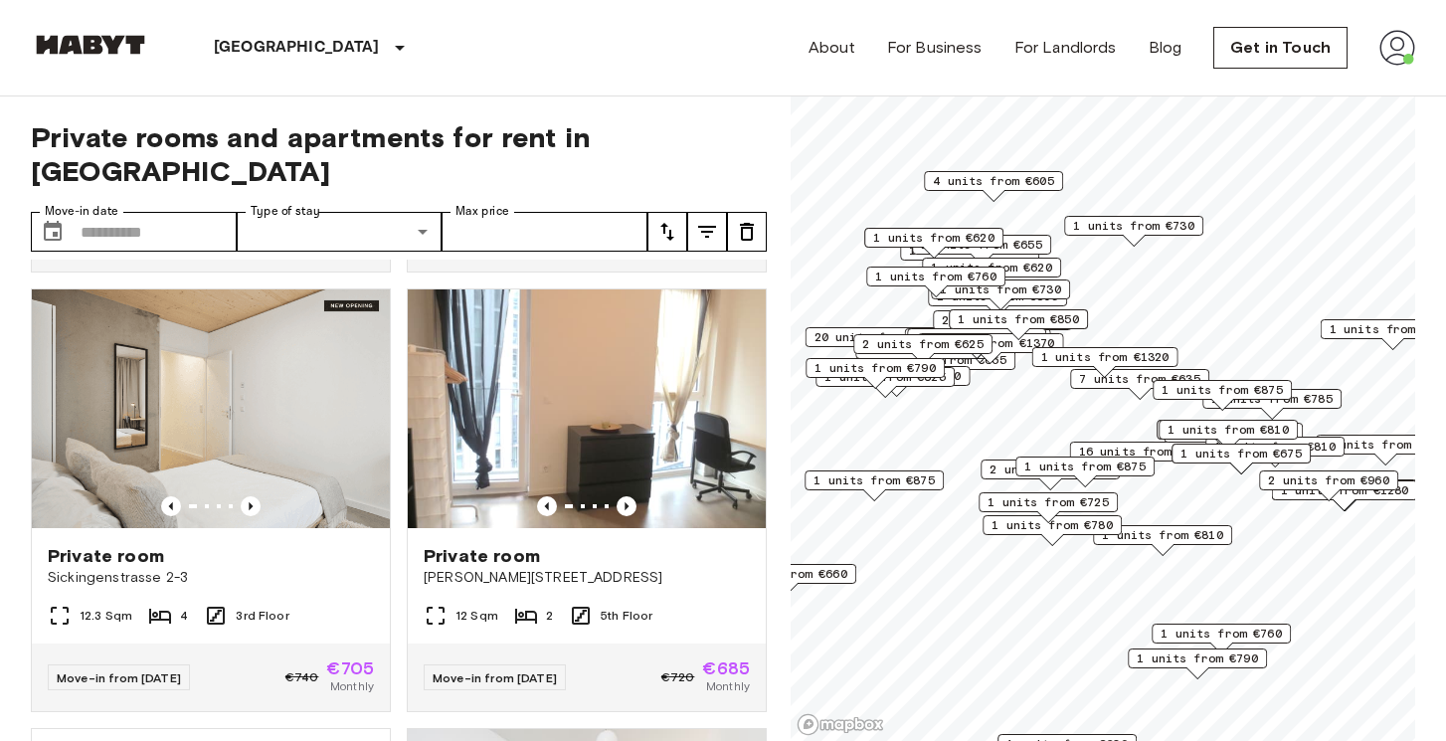
scroll to position [2168, 0]
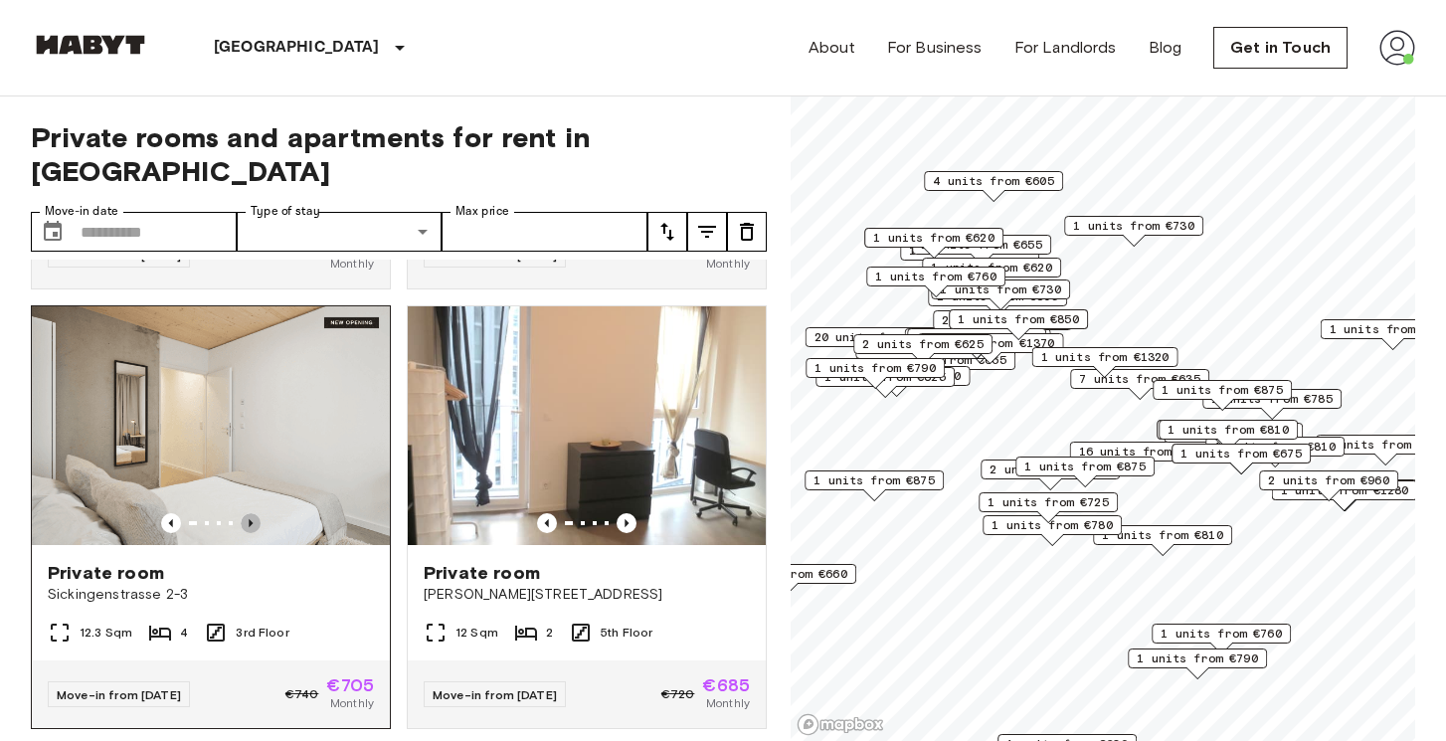
click at [252, 513] on icon "Previous image" at bounding box center [251, 523] width 20 height 20
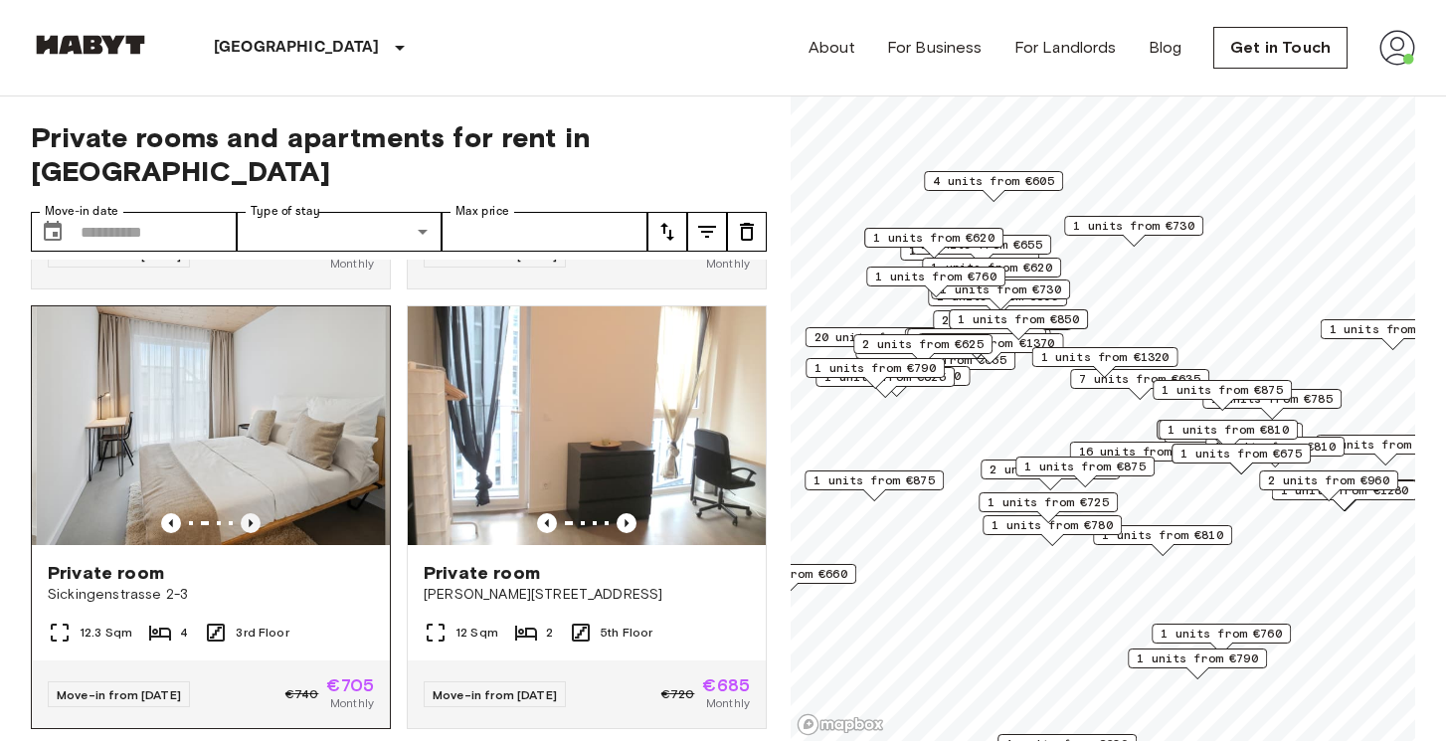
click at [252, 513] on icon "Previous image" at bounding box center [251, 523] width 20 height 20
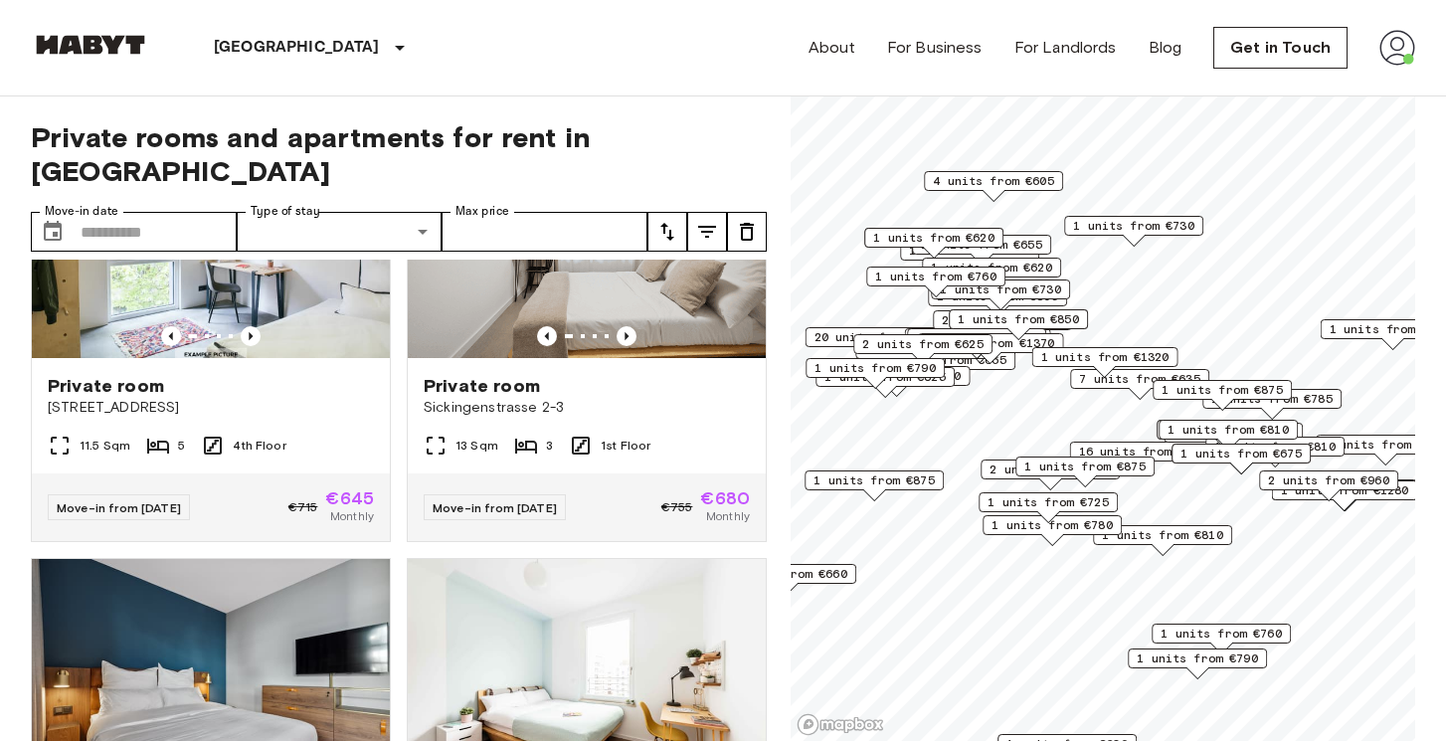
scroll to position [6343, 0]
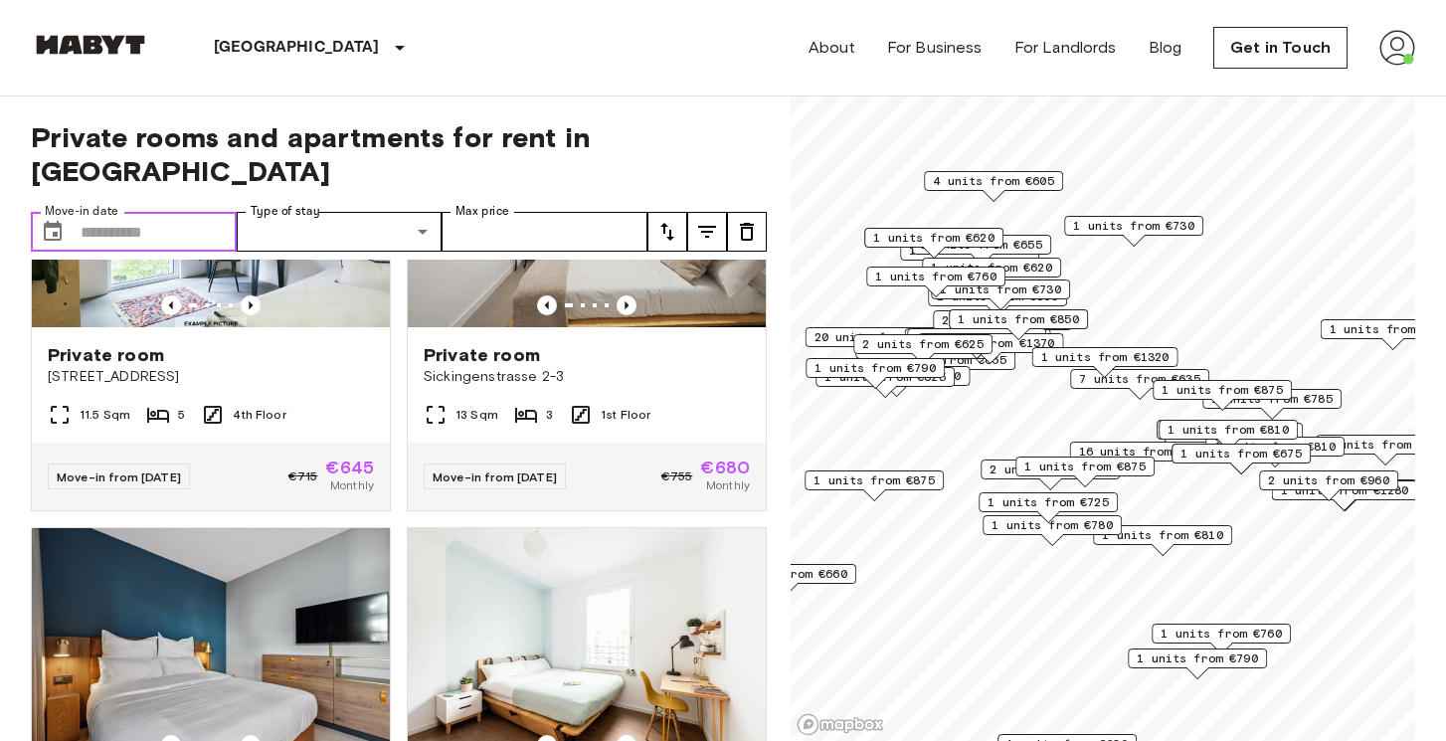
click at [133, 212] on input "Move-in date" at bounding box center [159, 232] width 156 height 40
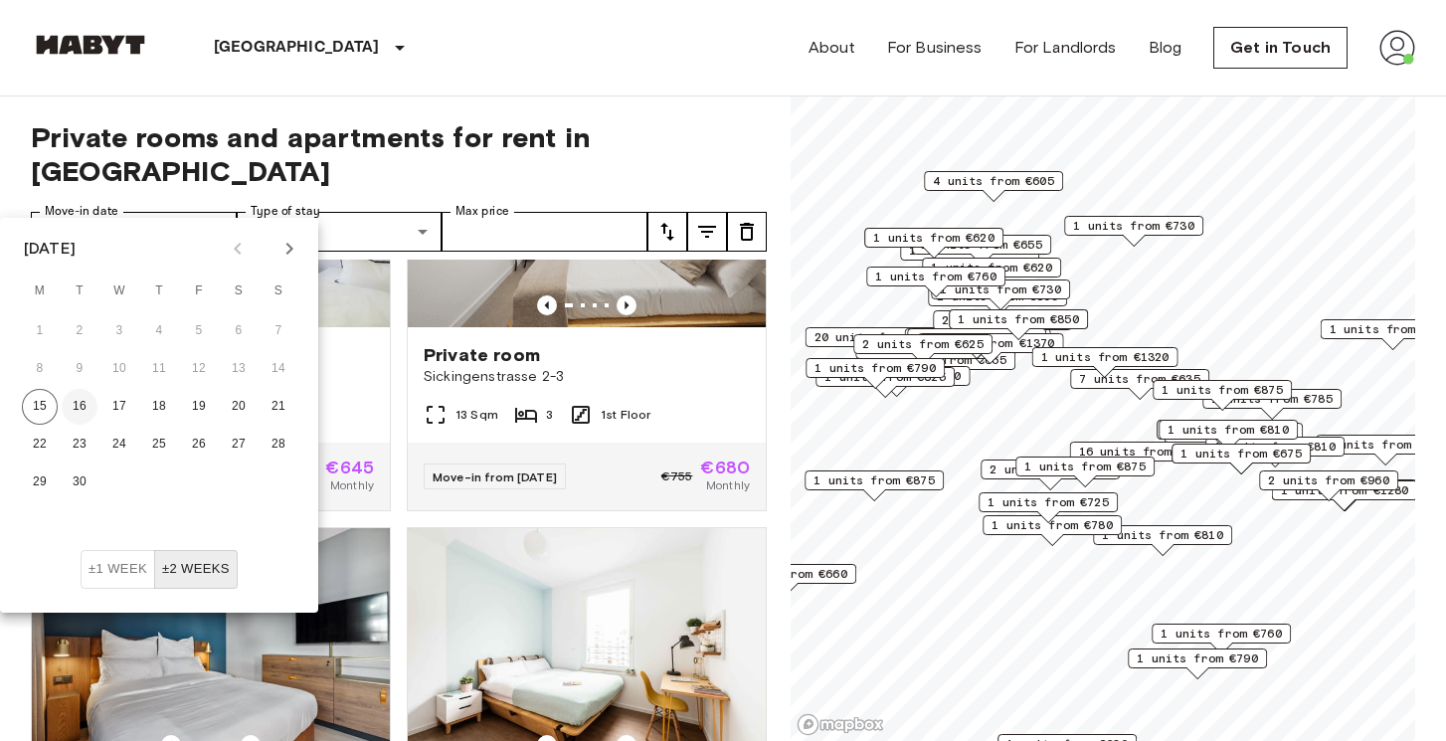
click at [76, 411] on button "16" at bounding box center [80, 407] width 36 height 36
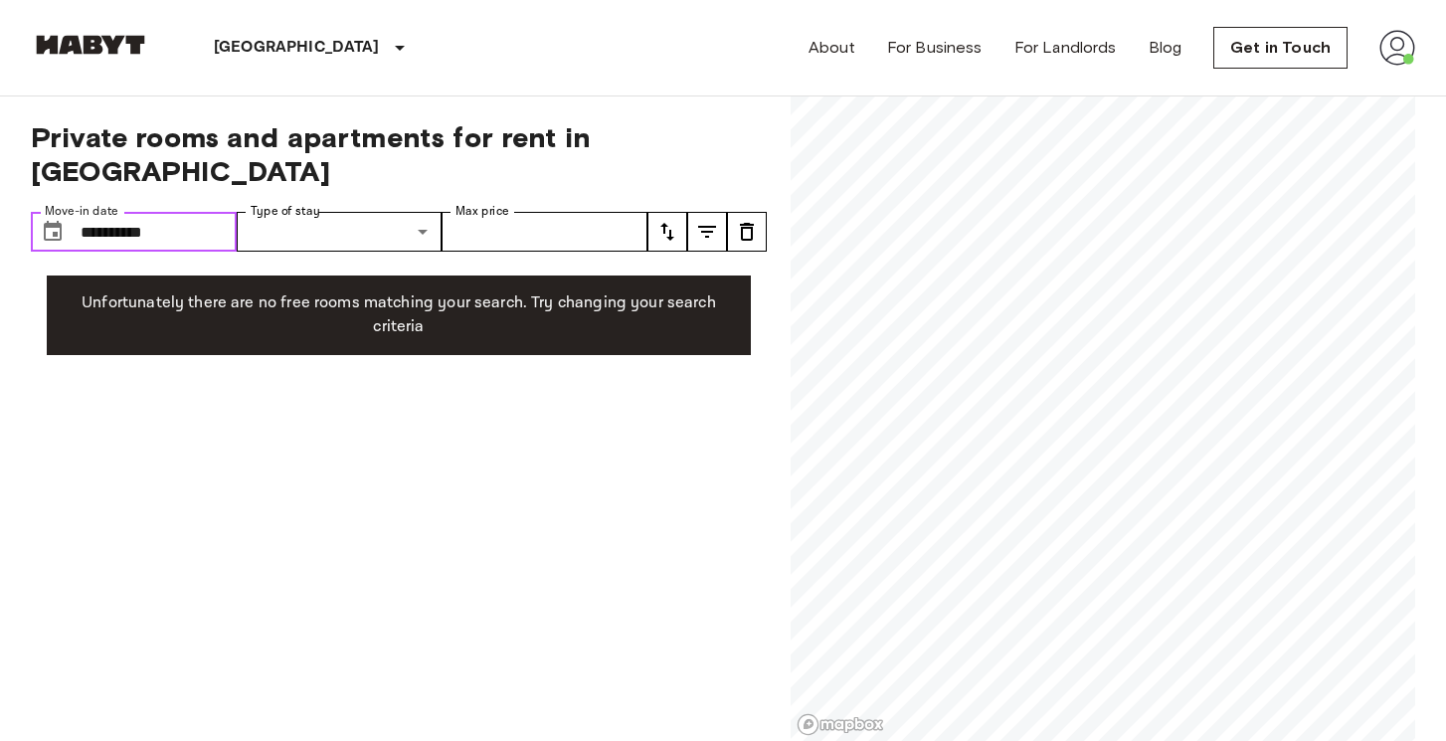
click at [114, 212] on input "**********" at bounding box center [159, 232] width 156 height 40
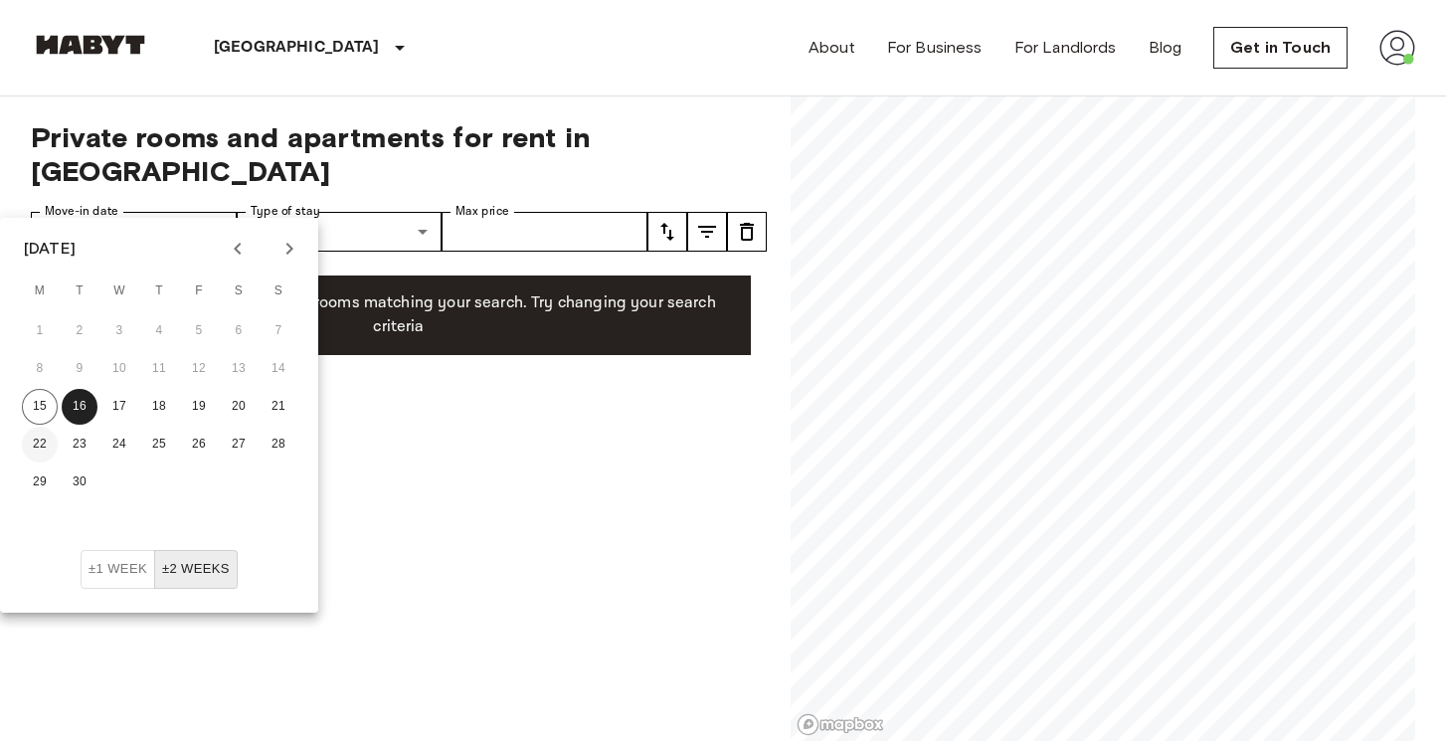
click at [40, 449] on button "22" at bounding box center [40, 445] width 36 height 36
type input "**********"
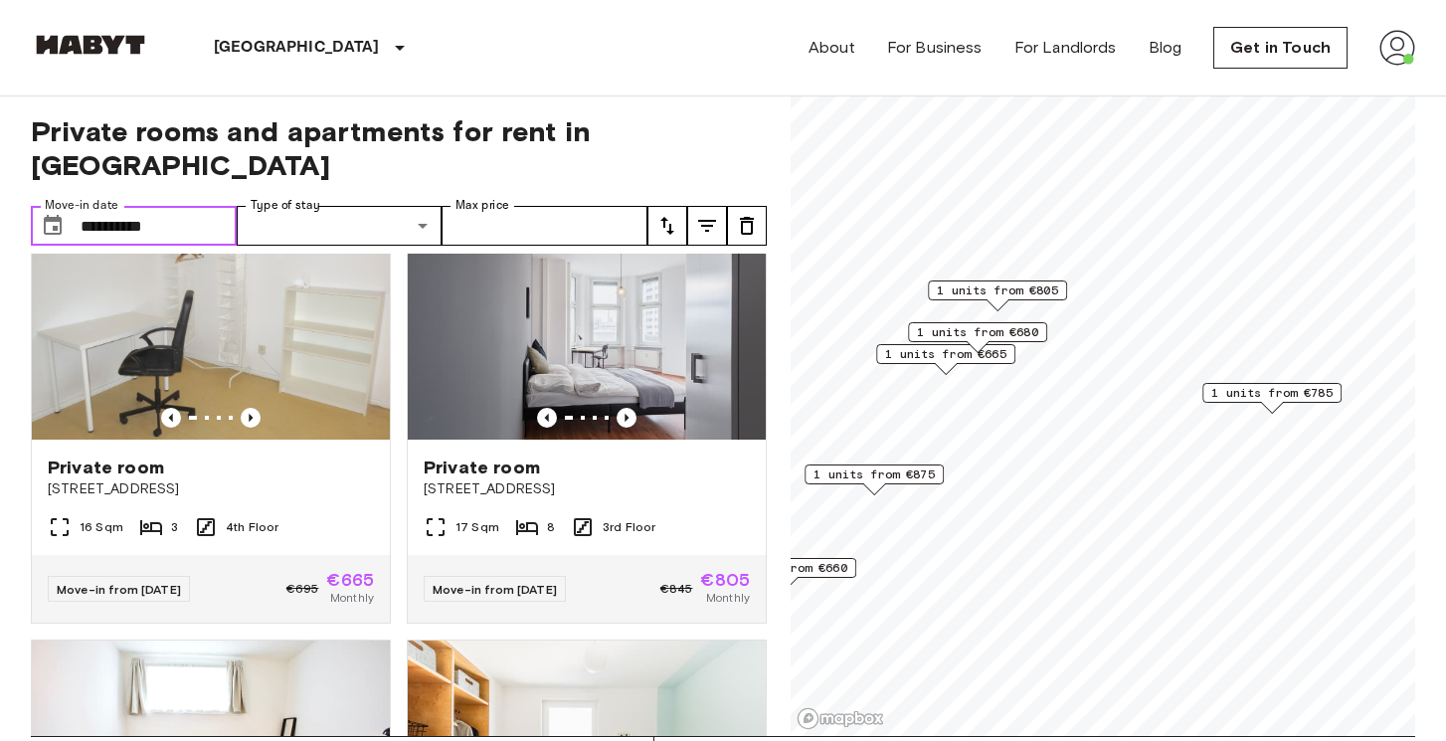
scroll to position [56, 0]
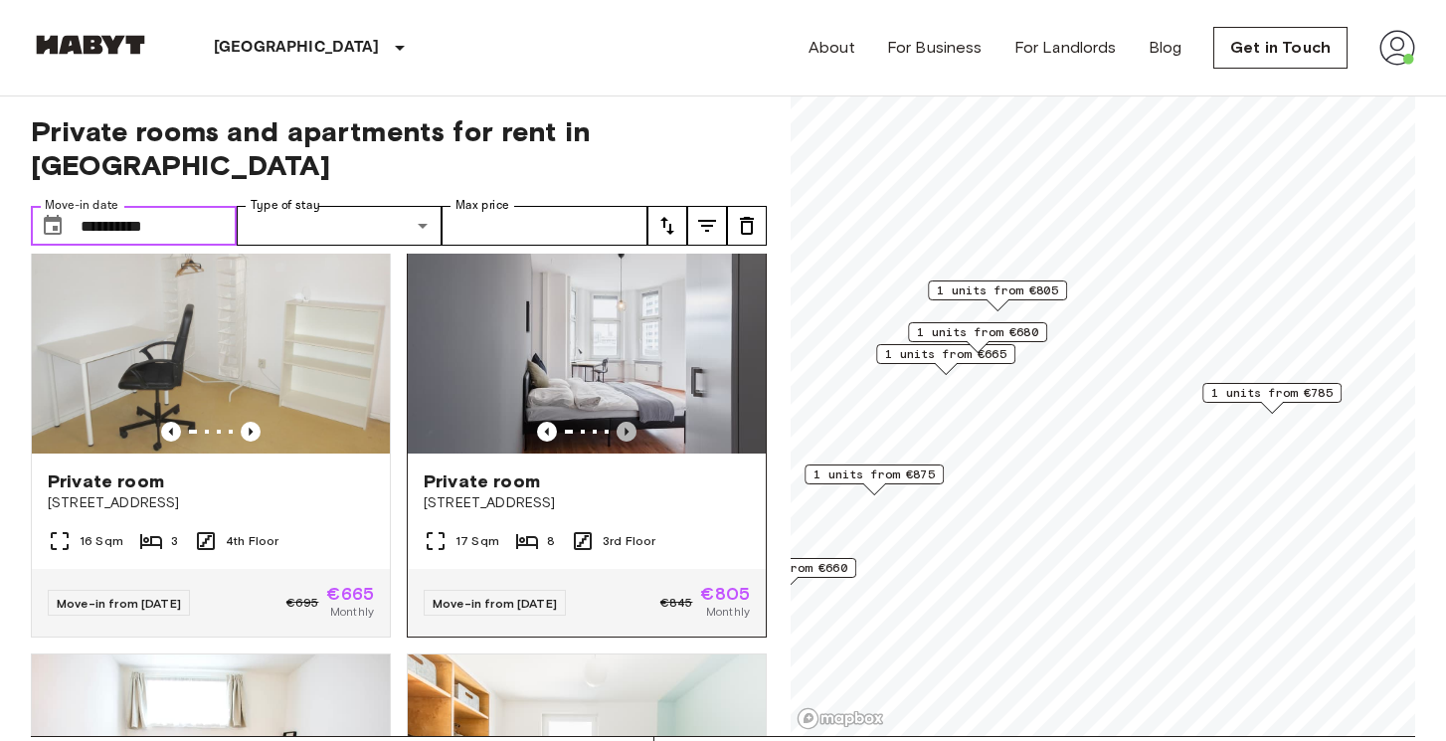
click at [630, 422] on icon "Previous image" at bounding box center [627, 432] width 20 height 20
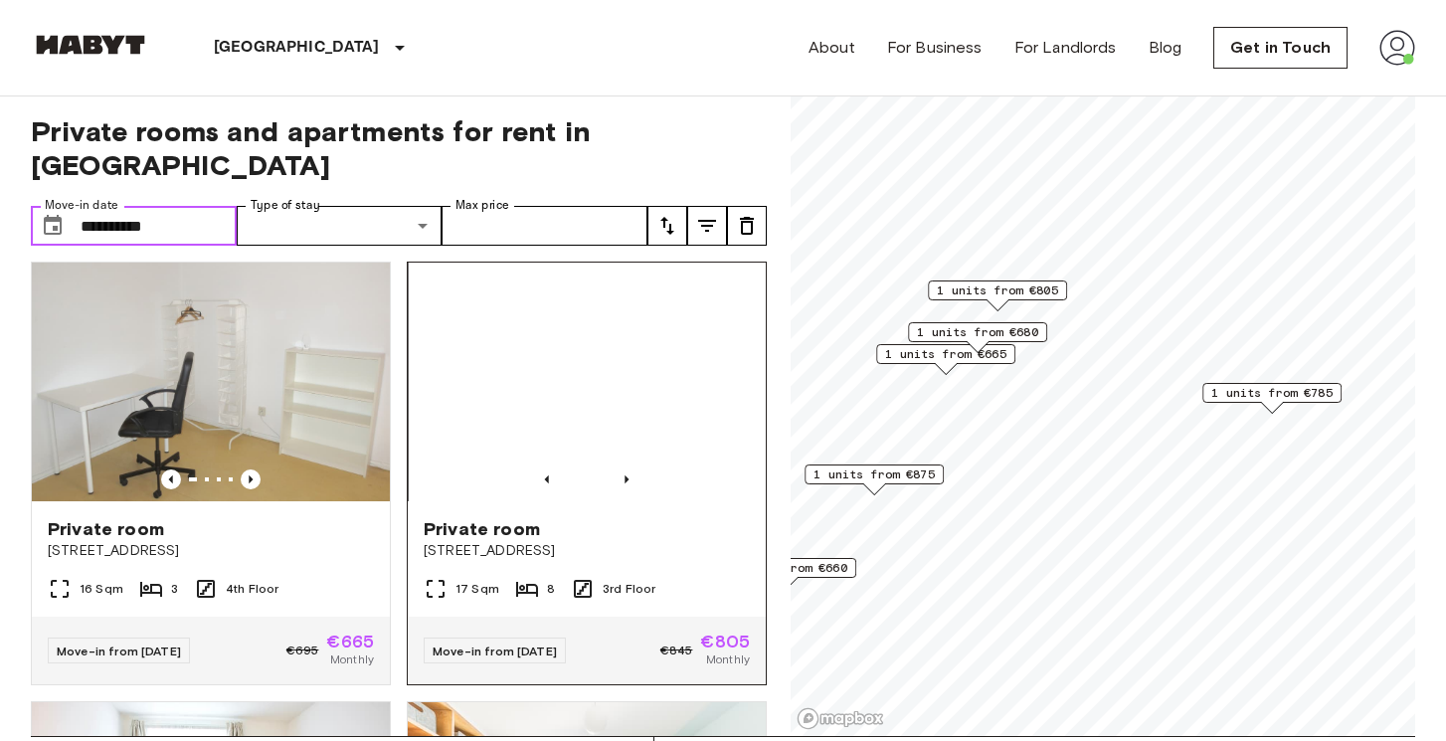
scroll to position [0, 0]
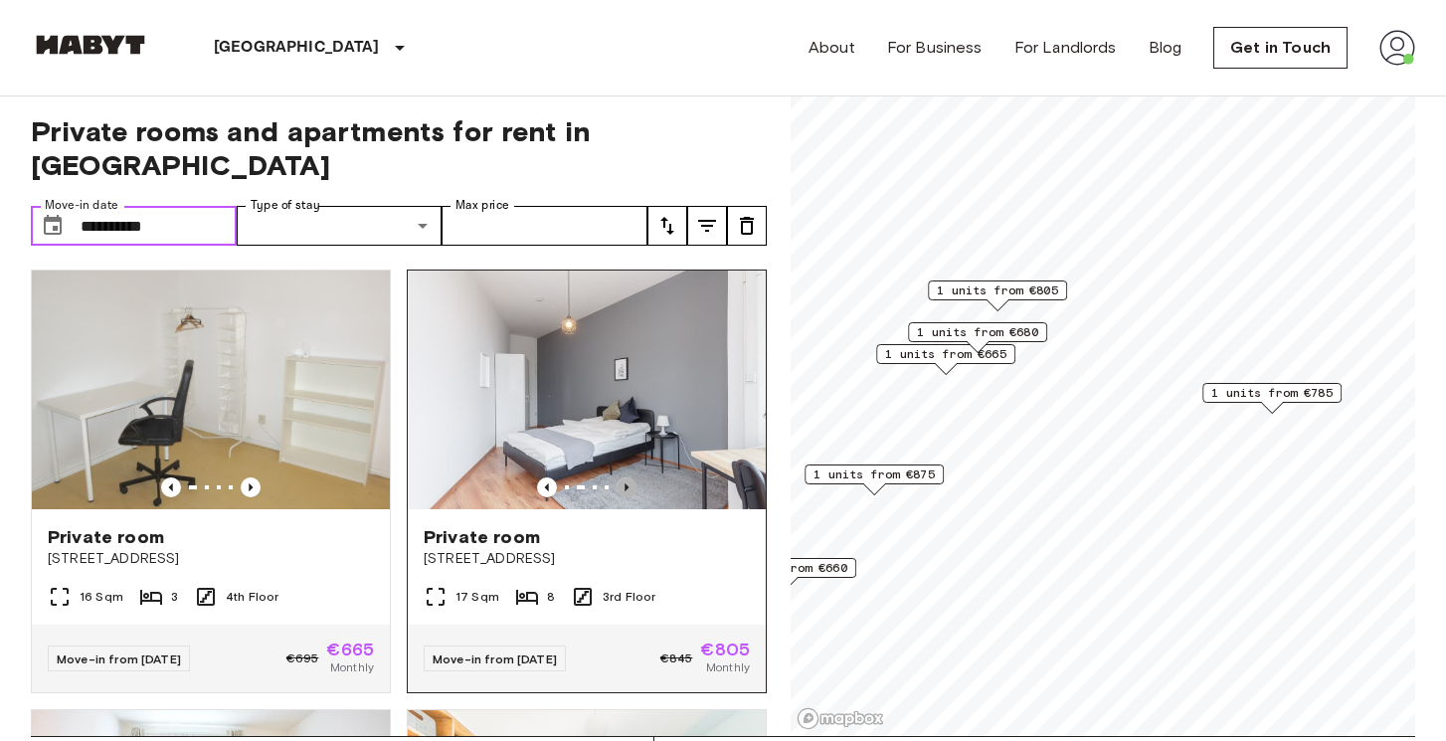
click at [632, 477] on icon "Previous image" at bounding box center [627, 487] width 20 height 20
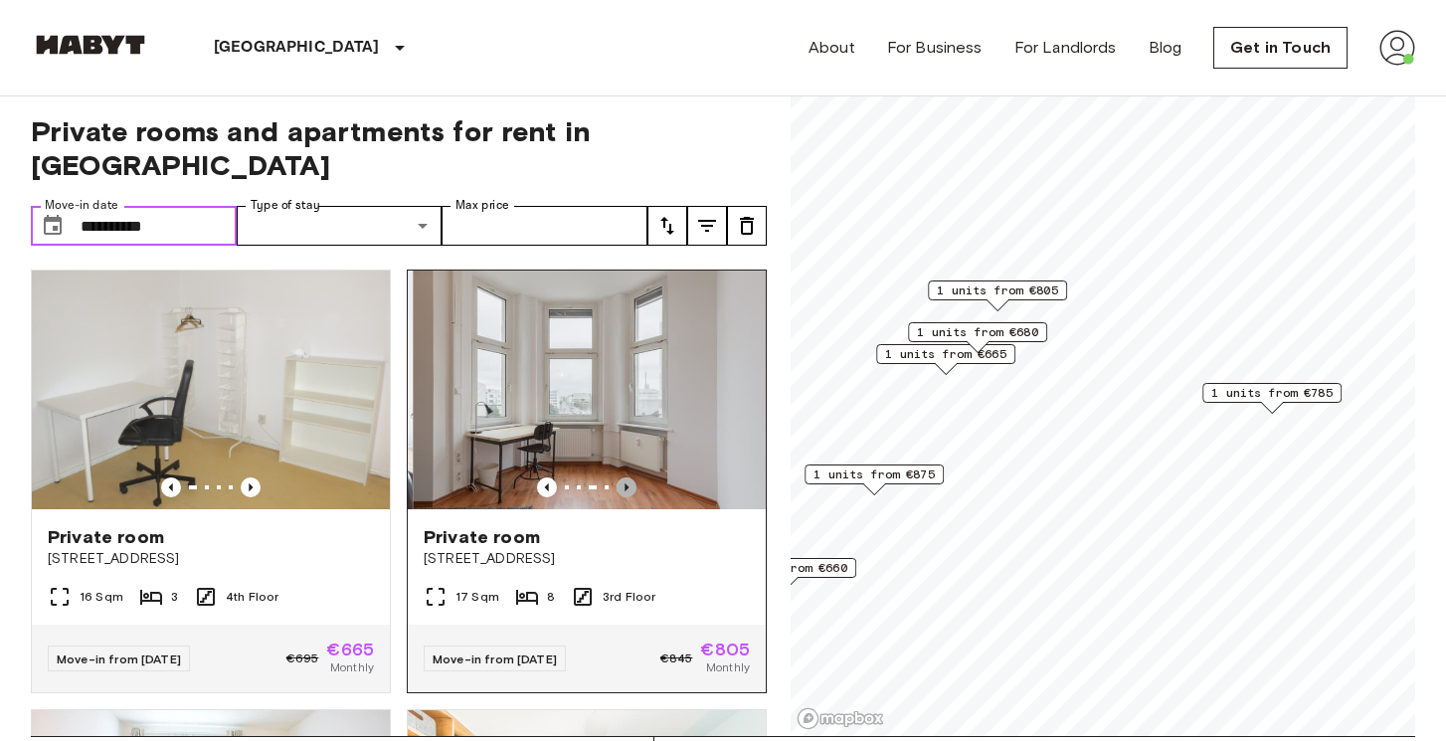
click at [632, 477] on icon "Previous image" at bounding box center [627, 487] width 20 height 20
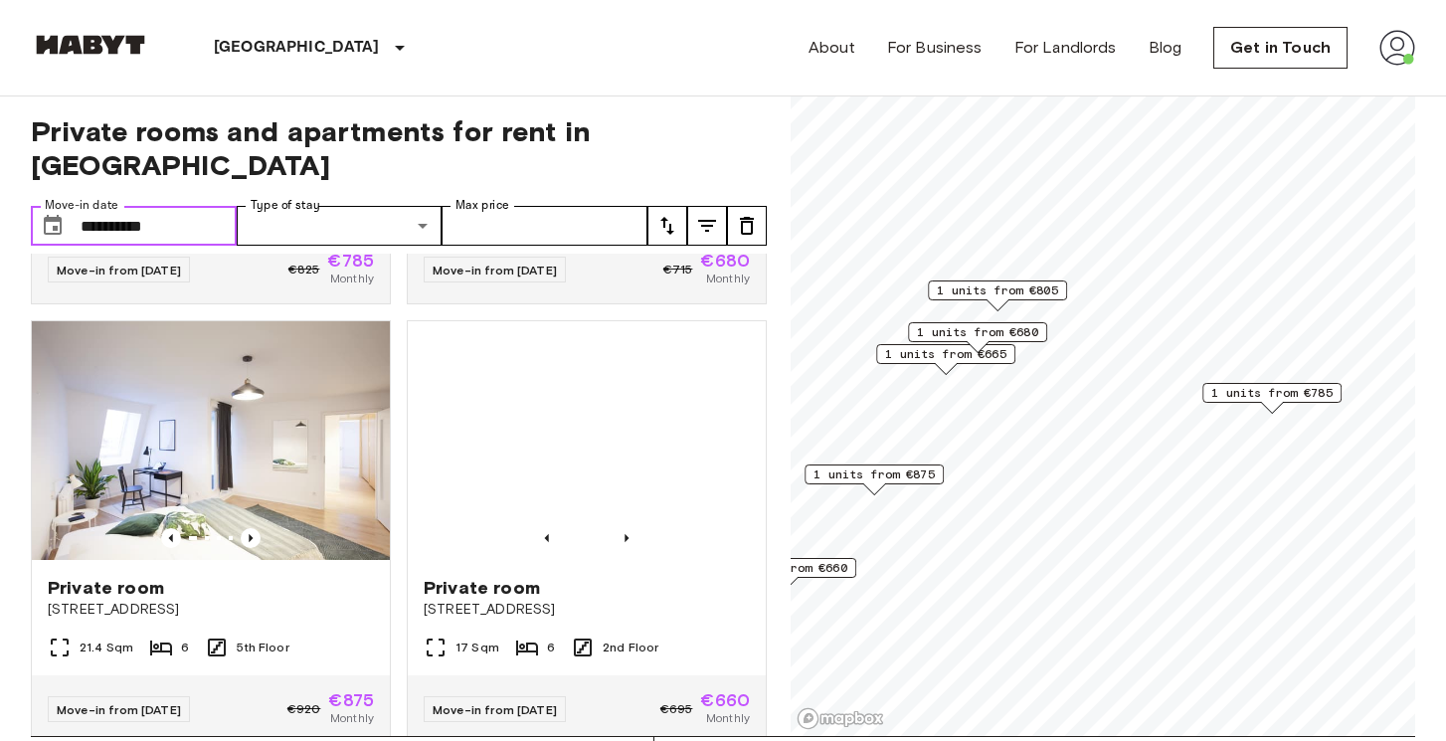
scroll to position [842, 0]
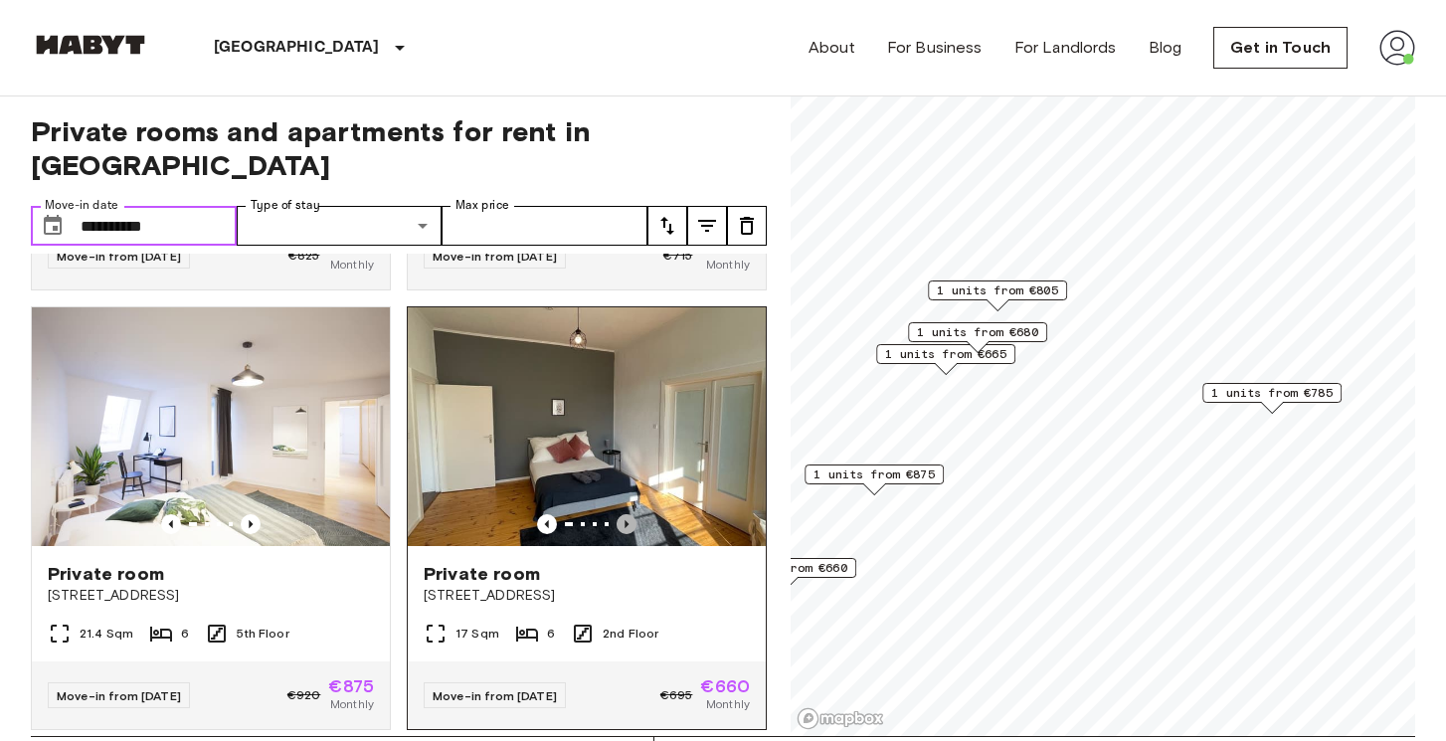
click at [625, 520] on icon "Previous image" at bounding box center [627, 524] width 4 height 8
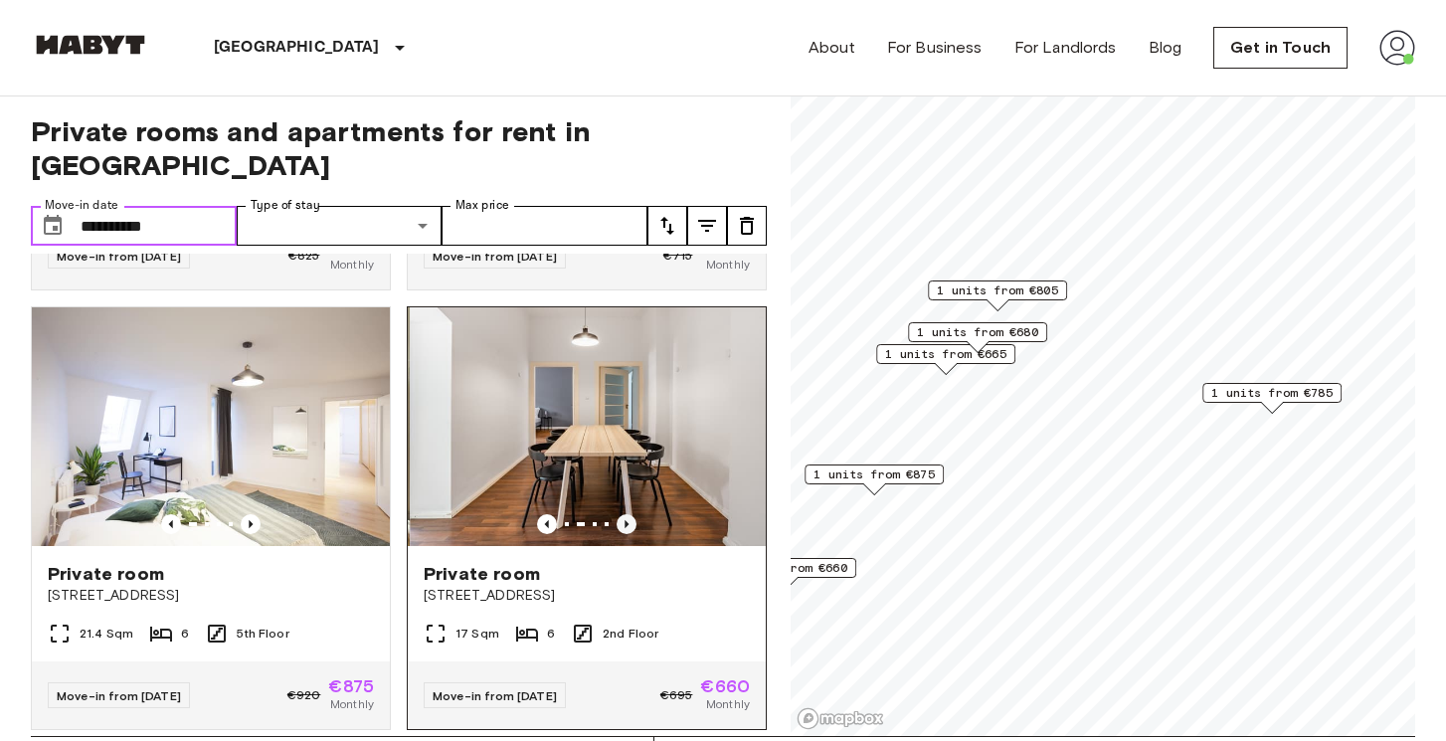
click at [625, 520] on icon "Previous image" at bounding box center [627, 524] width 4 height 8
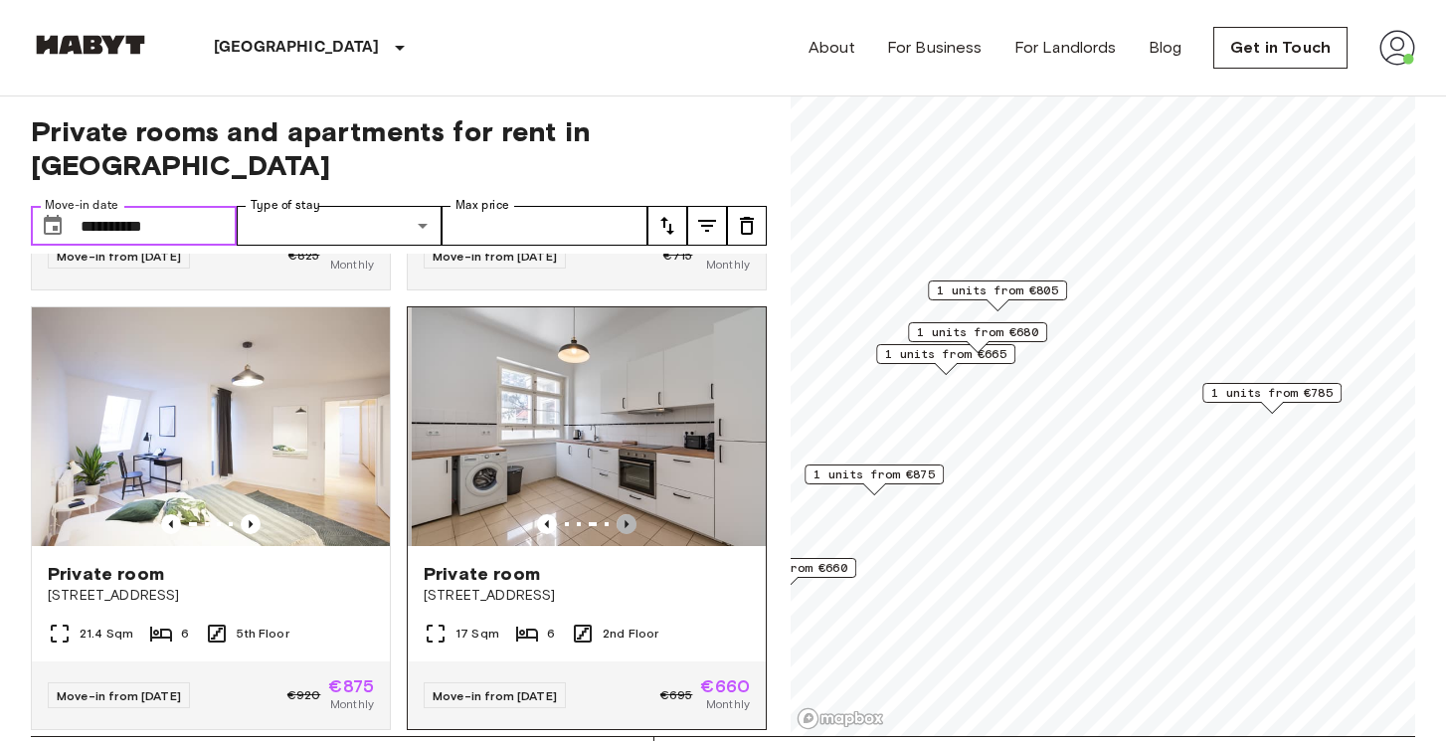
click at [625, 520] on icon "Previous image" at bounding box center [627, 524] width 4 height 8
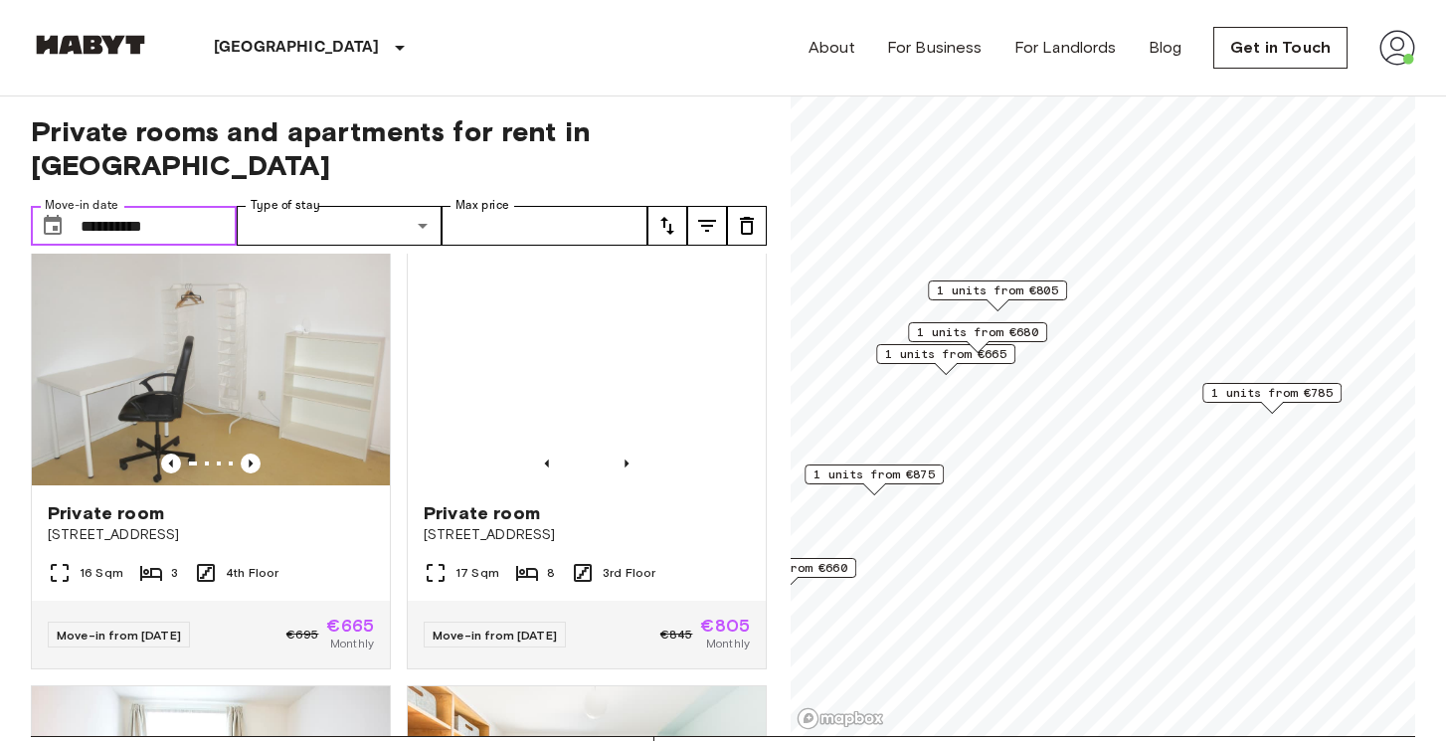
scroll to position [13, 0]
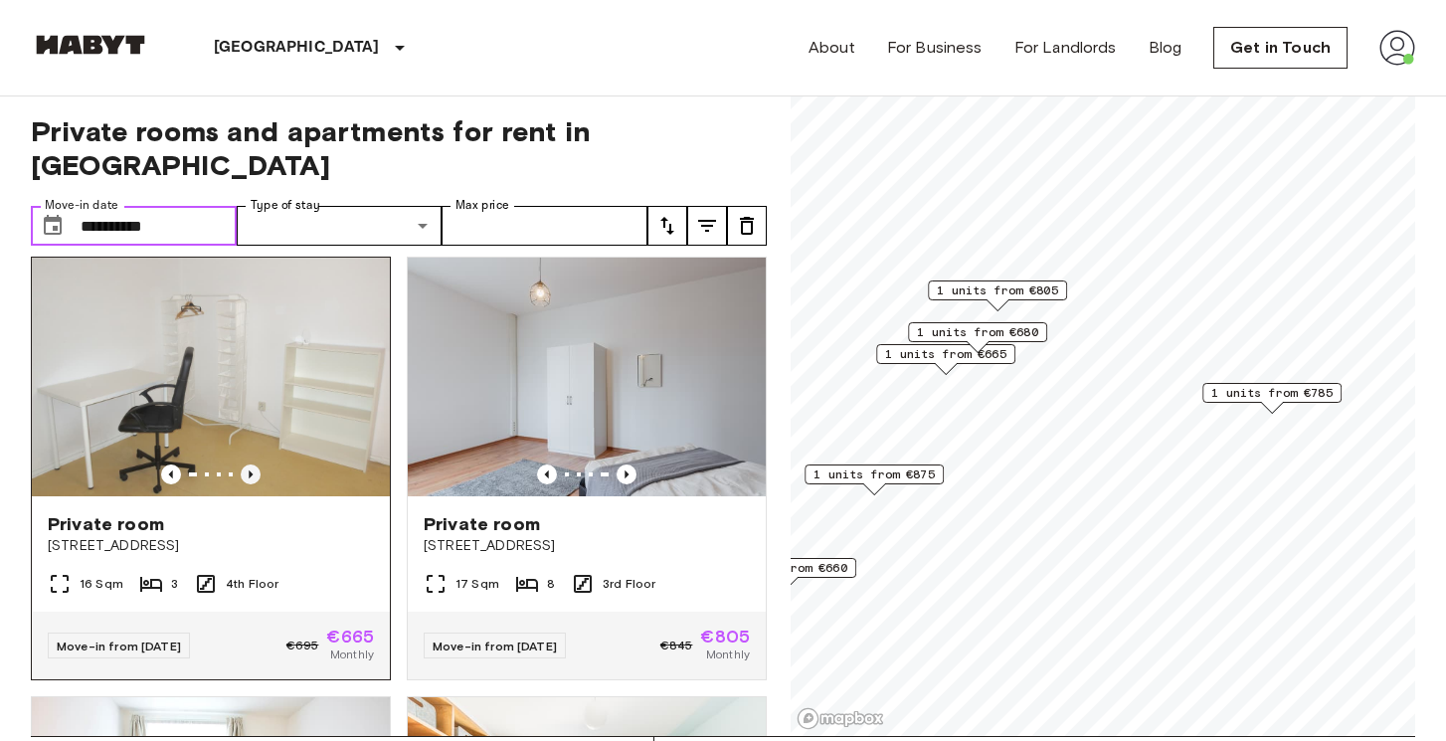
click at [256, 464] on icon "Previous image" at bounding box center [251, 474] width 20 height 20
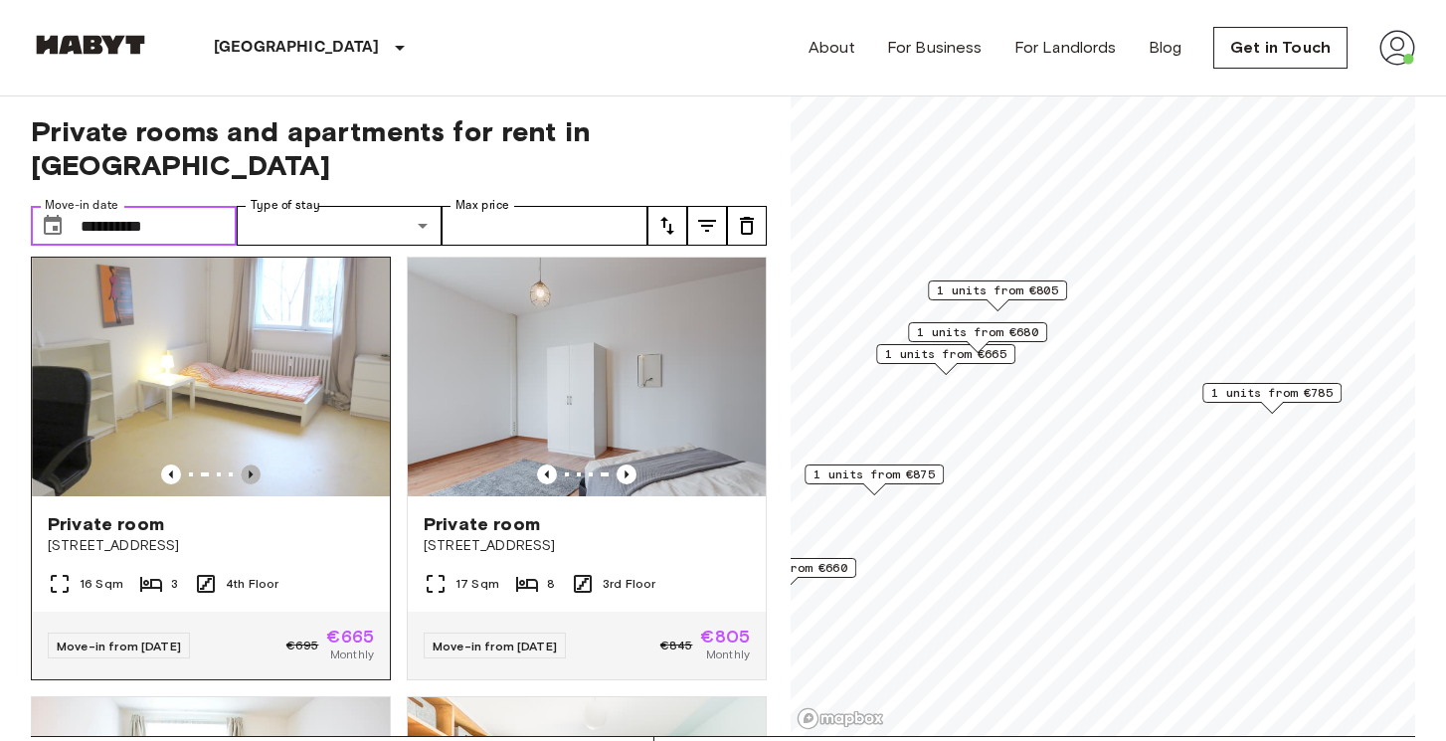
click at [256, 464] on icon "Previous image" at bounding box center [251, 474] width 20 height 20
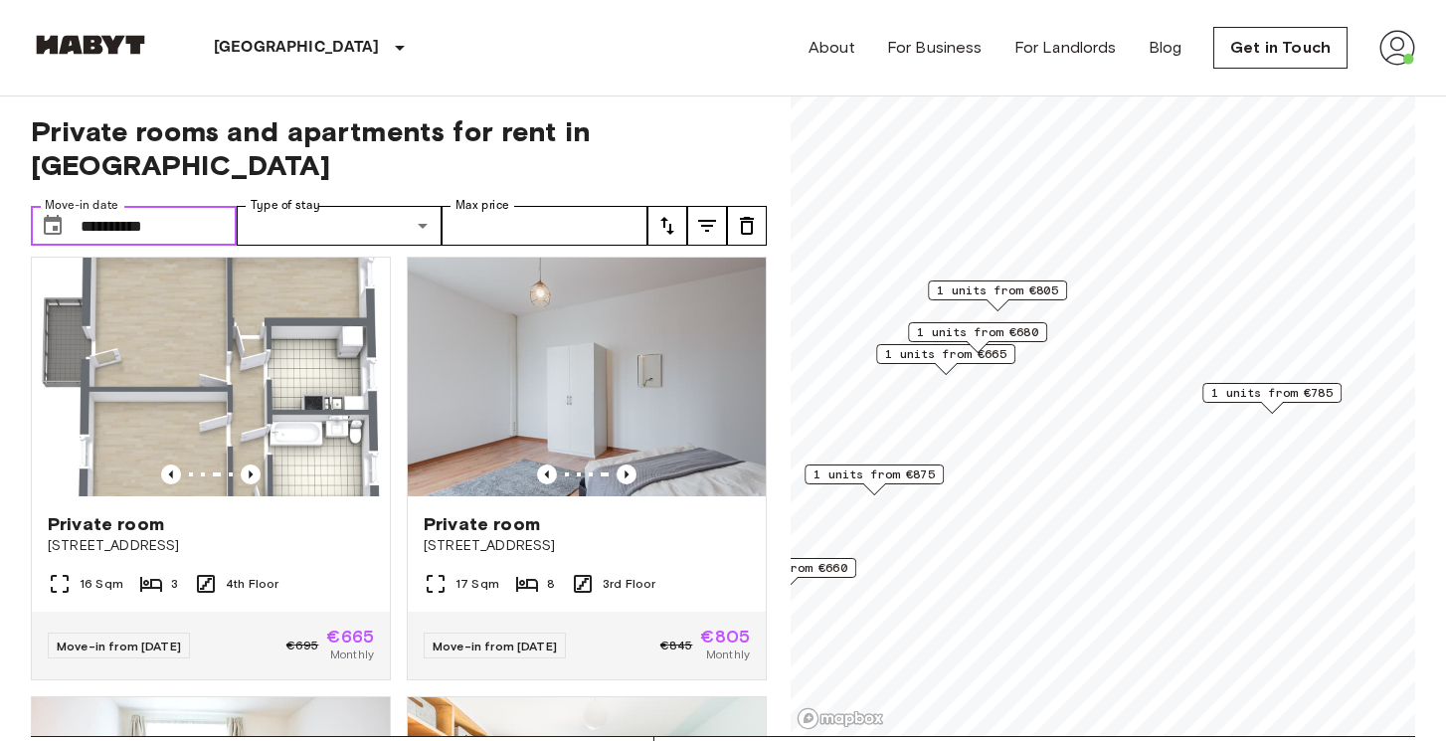
scroll to position [0, 0]
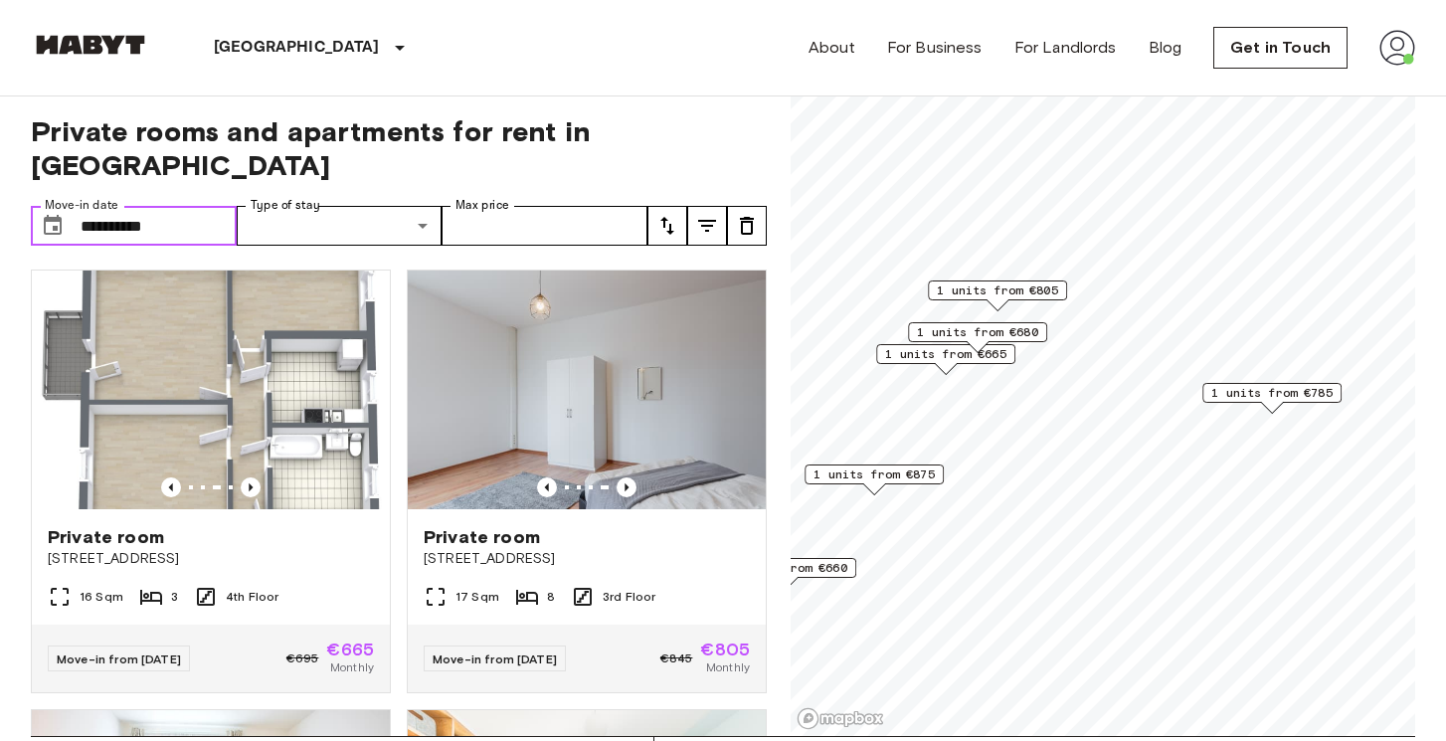
click at [912, 352] on div "1 units from €680" at bounding box center [977, 337] width 139 height 31
click at [944, 366] on div "Map marker" at bounding box center [946, 368] width 22 height 11
click at [971, 323] on span "1 units from €680" at bounding box center [977, 332] width 121 height 18
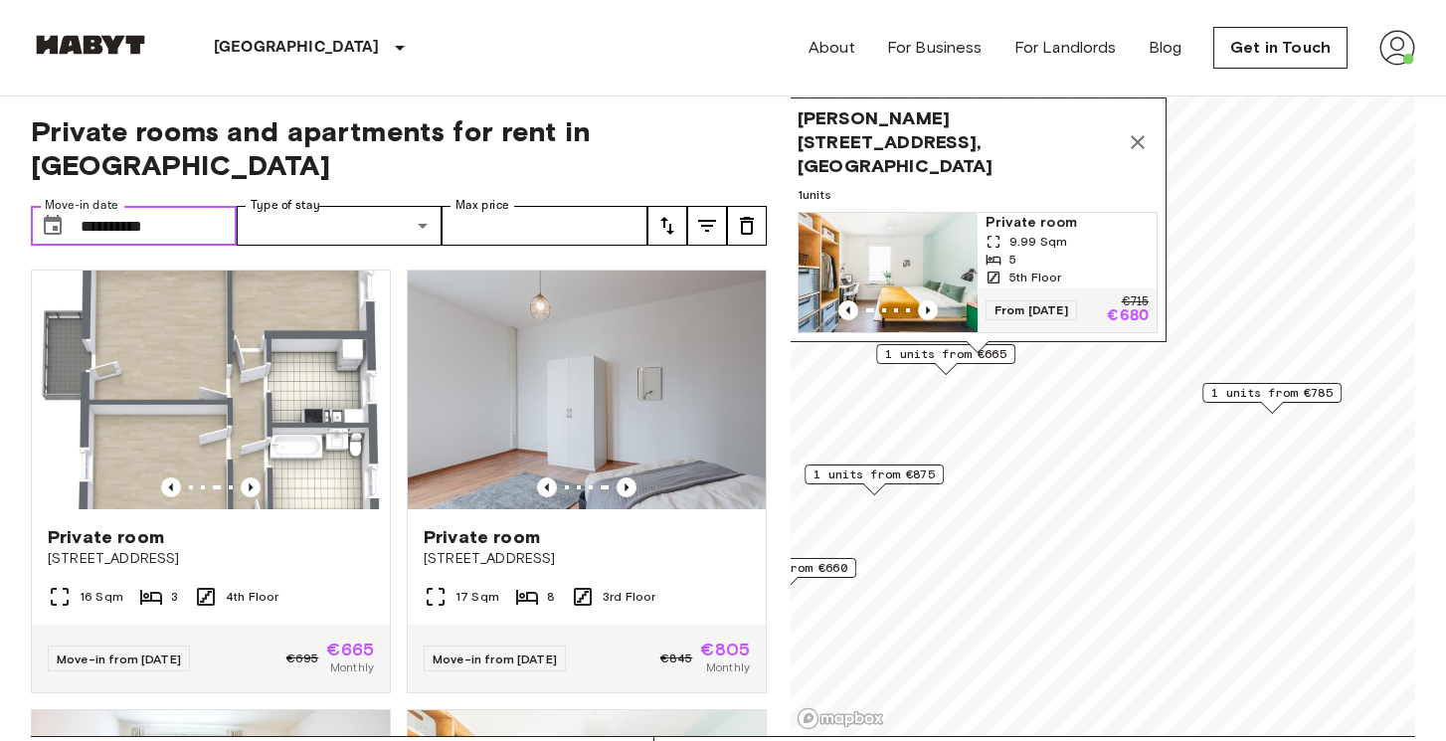
click at [912, 352] on div "[PERSON_NAME][STREET_ADDRESS], [GEOGRAPHIC_DATA] 1 units Private room 9.99 Sqm …" at bounding box center [978, 225] width 378 height 256
click at [1139, 149] on icon "Map marker" at bounding box center [1138, 142] width 14 height 14
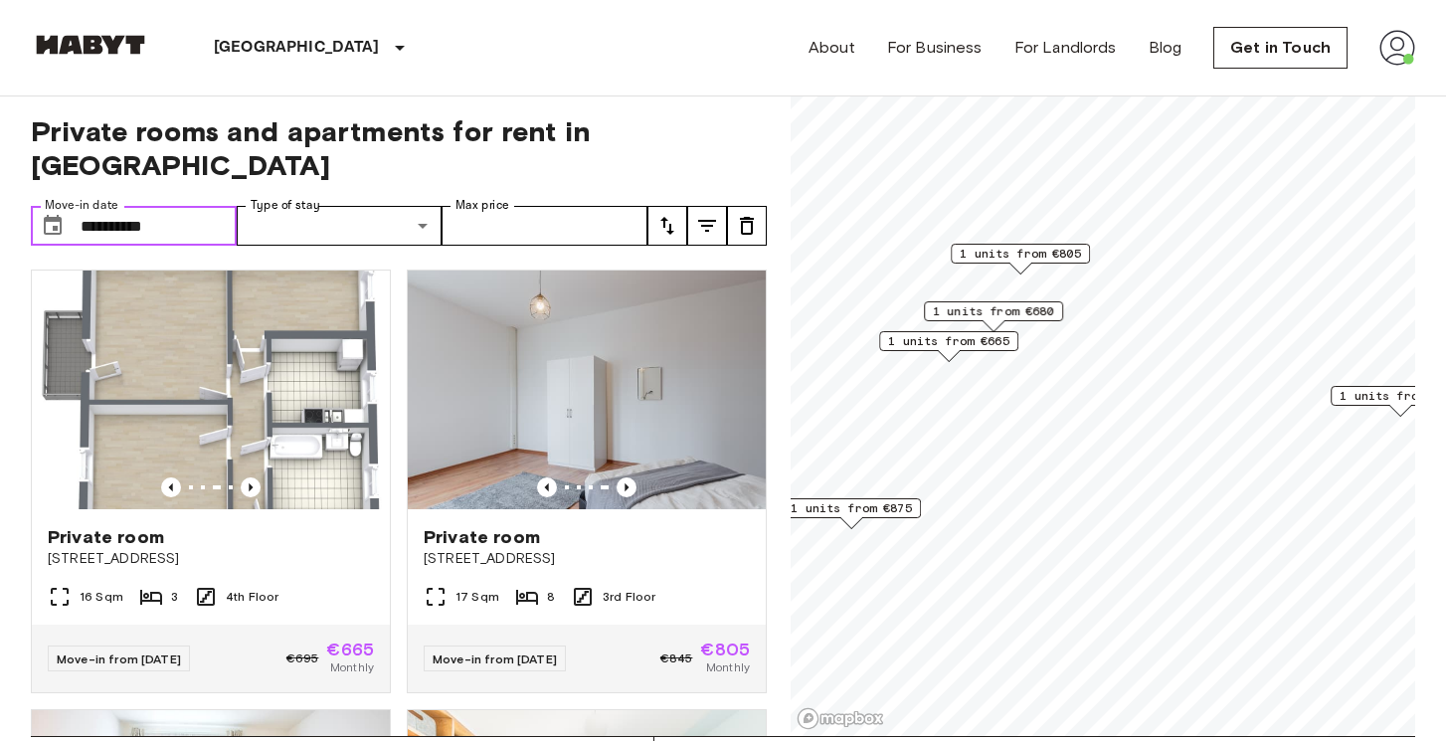
click at [961, 344] on span "1 units from €665" at bounding box center [948, 341] width 121 height 18
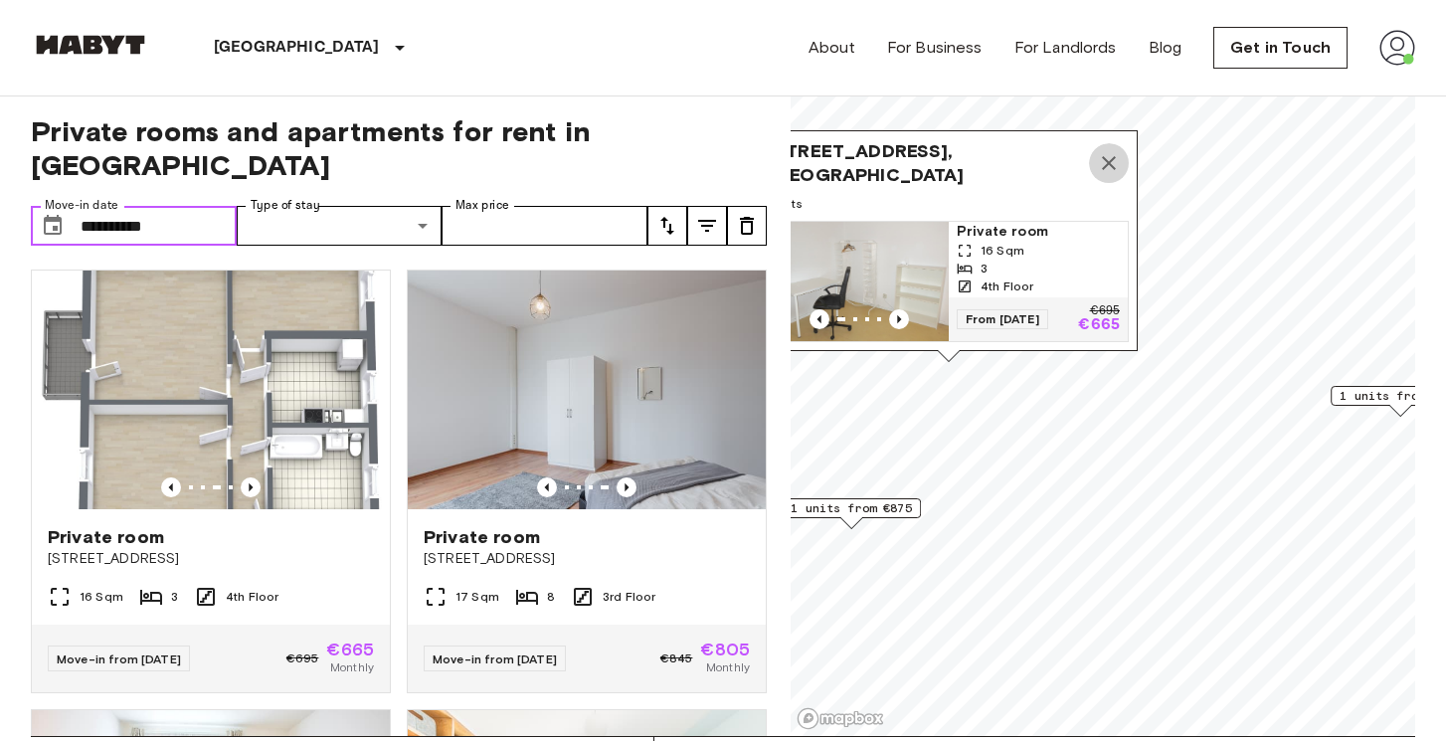
click at [1115, 165] on icon "Map marker" at bounding box center [1109, 163] width 24 height 24
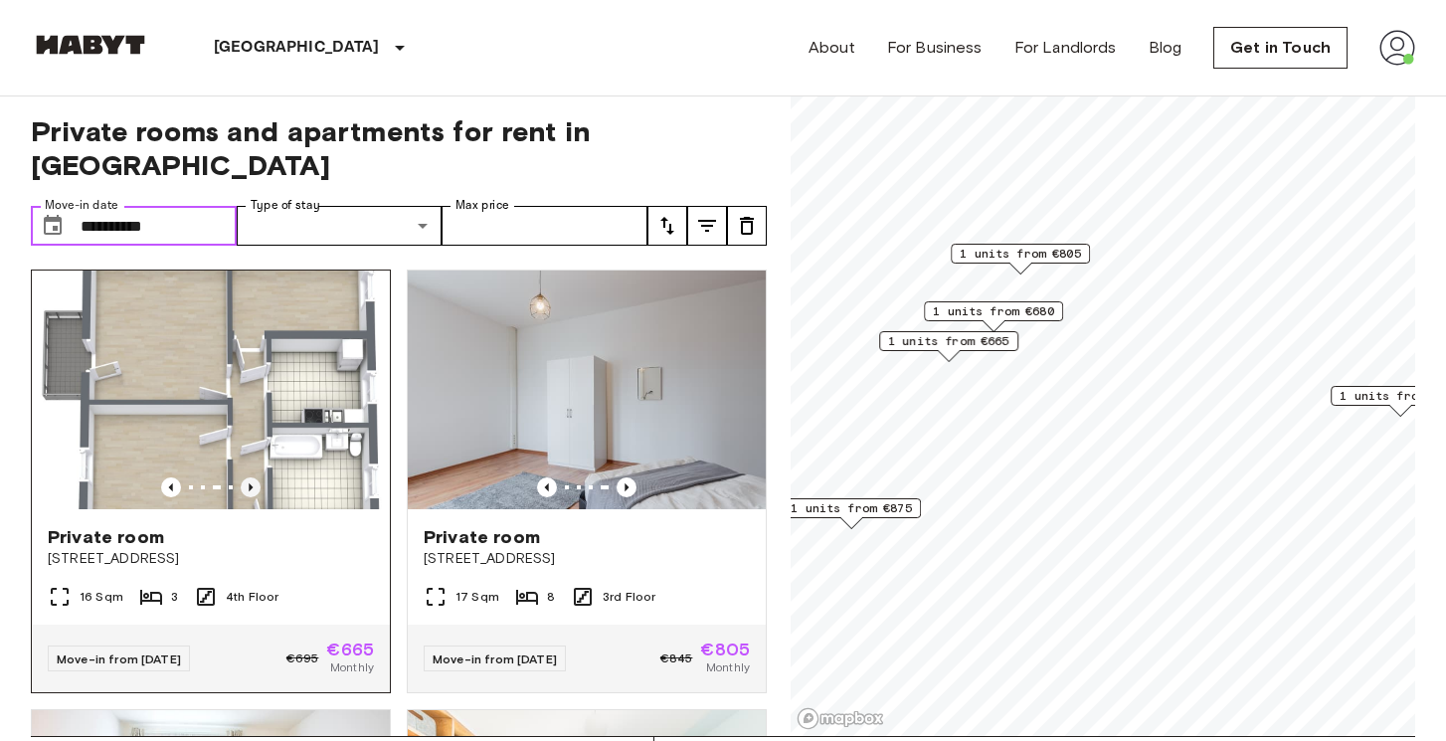
click at [255, 477] on icon "Previous image" at bounding box center [251, 487] width 20 height 20
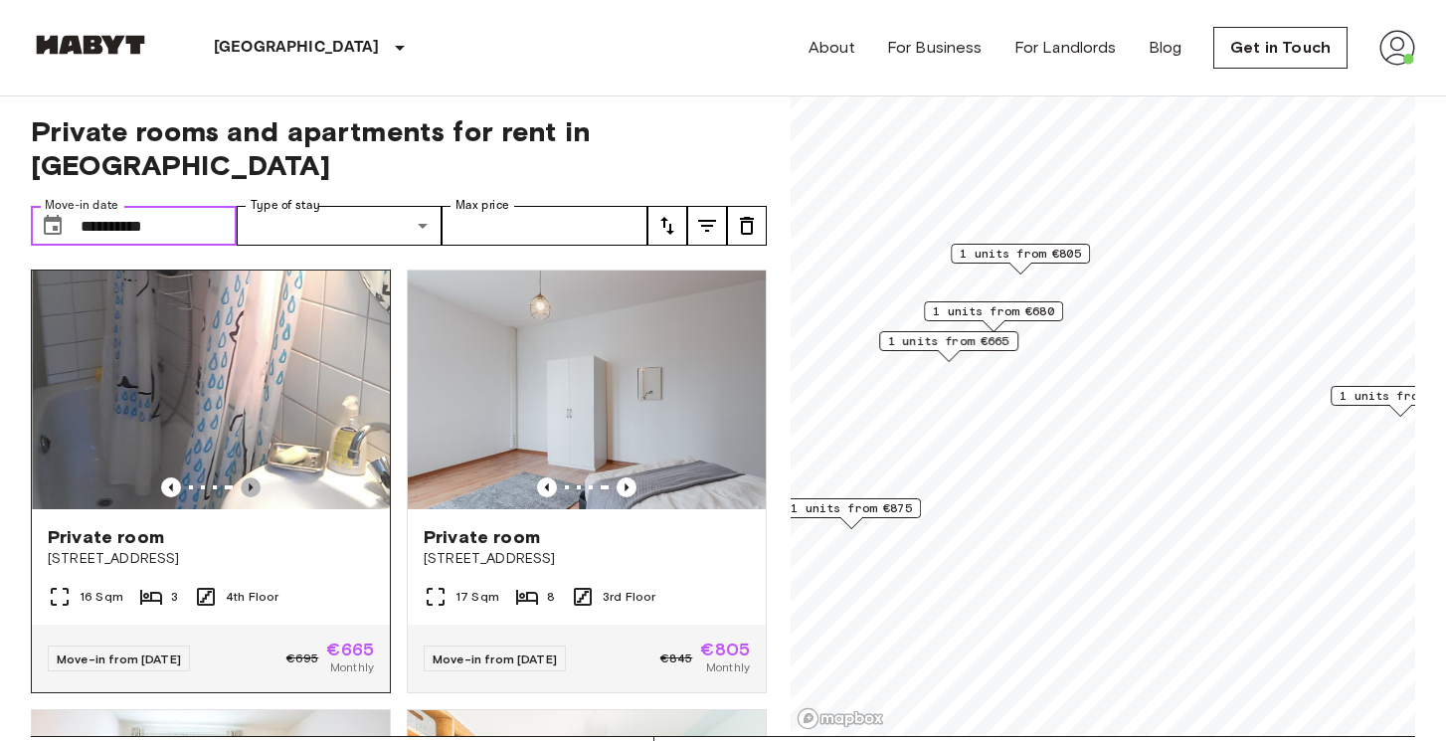
click at [255, 477] on icon "Previous image" at bounding box center [251, 487] width 20 height 20
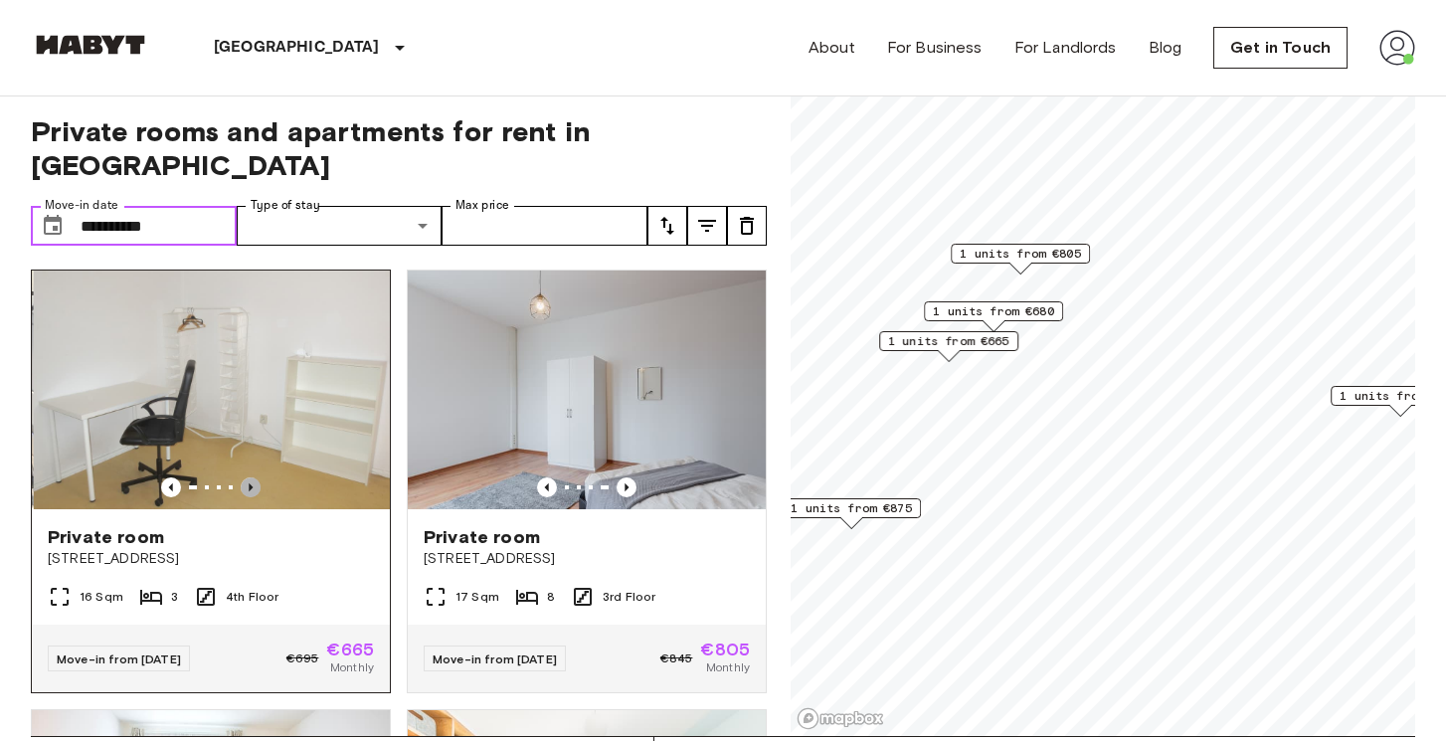
click at [255, 477] on icon "Previous image" at bounding box center [251, 487] width 20 height 20
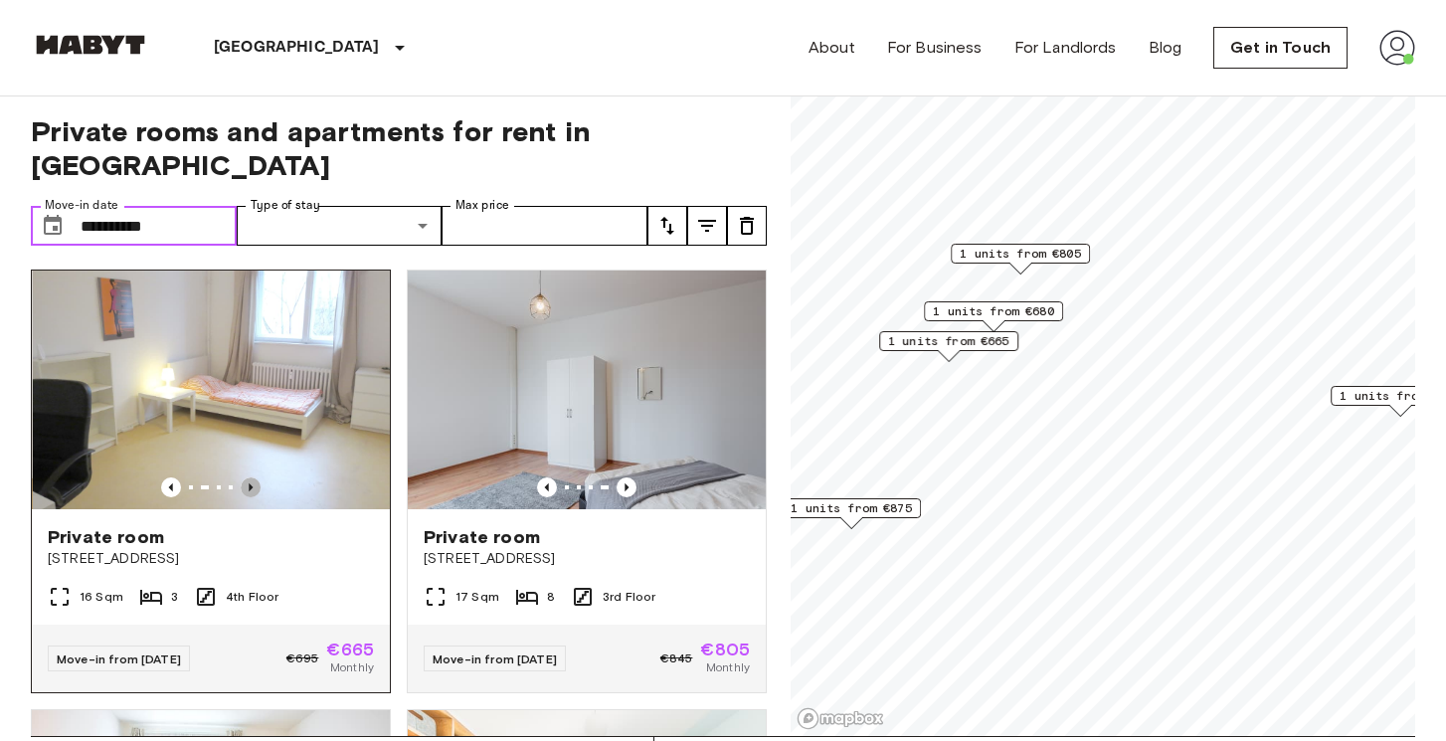
click at [255, 477] on icon "Previous image" at bounding box center [251, 487] width 20 height 20
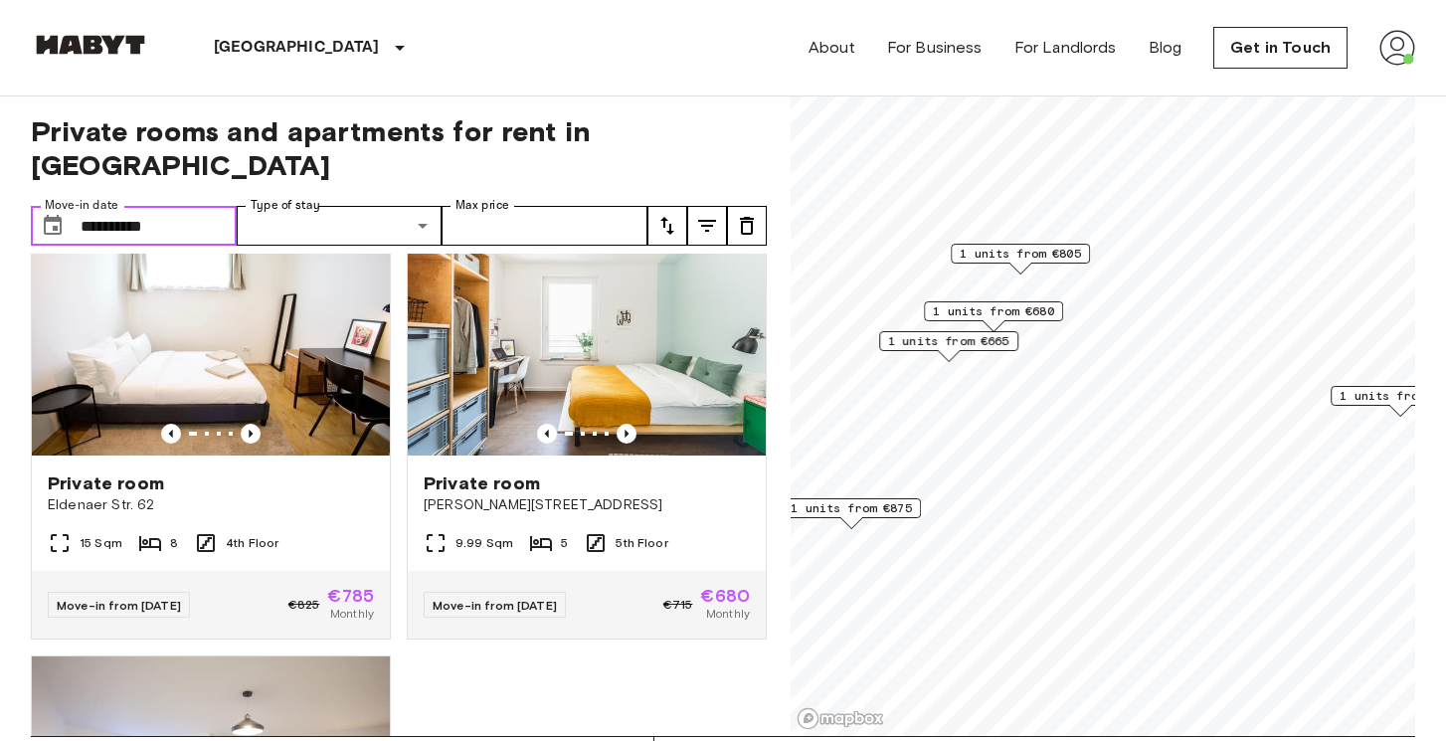
scroll to position [491, 0]
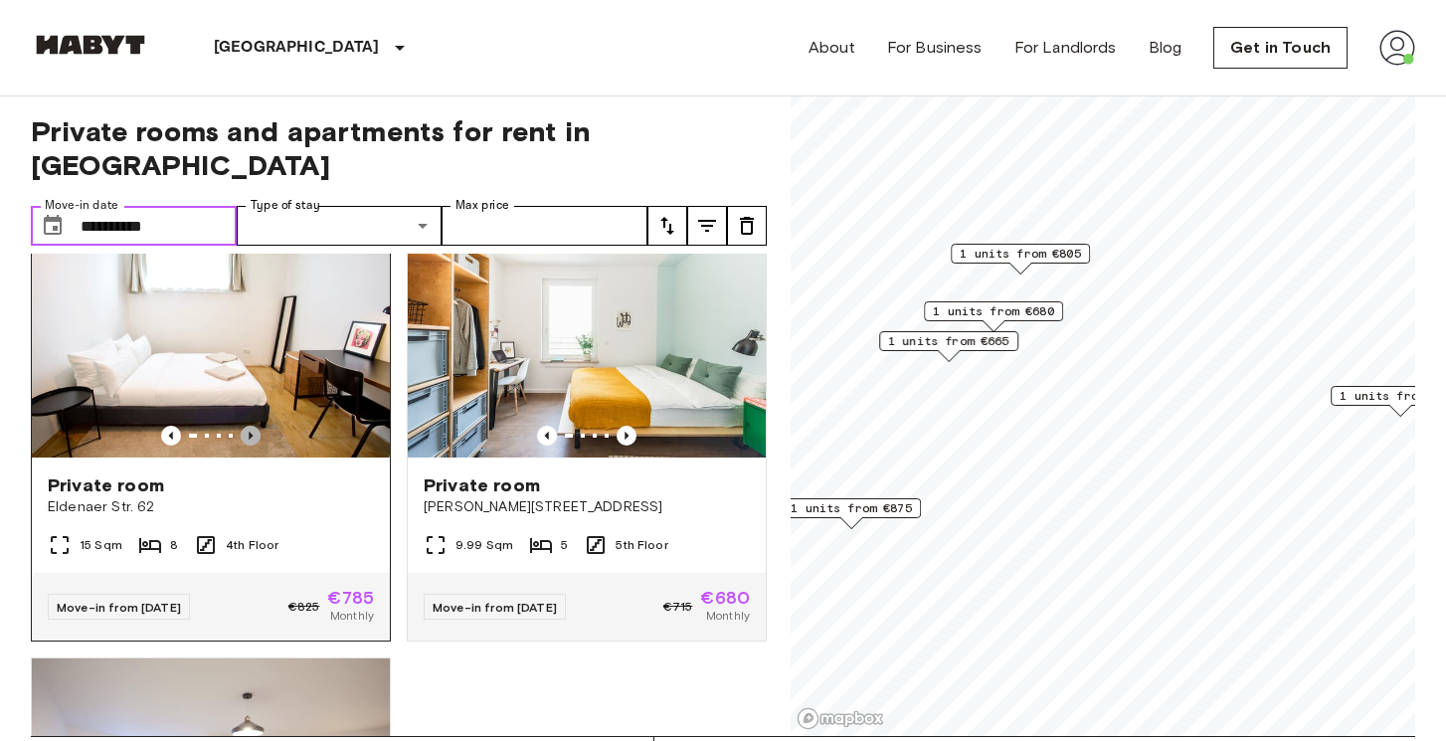
click at [249, 432] on icon "Previous image" at bounding box center [251, 436] width 4 height 8
